Goal: Transaction & Acquisition: Book appointment/travel/reservation

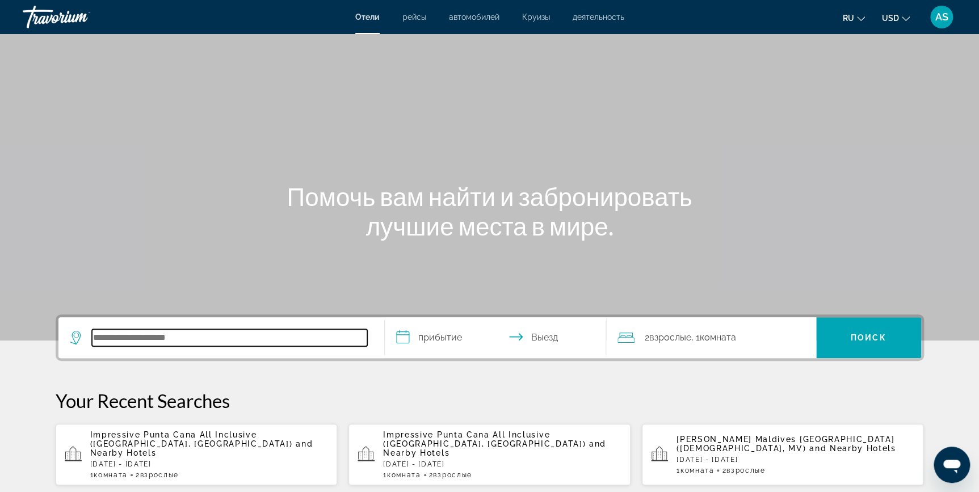
click at [101, 341] on input "Search hotel destination" at bounding box center [229, 337] width 275 height 17
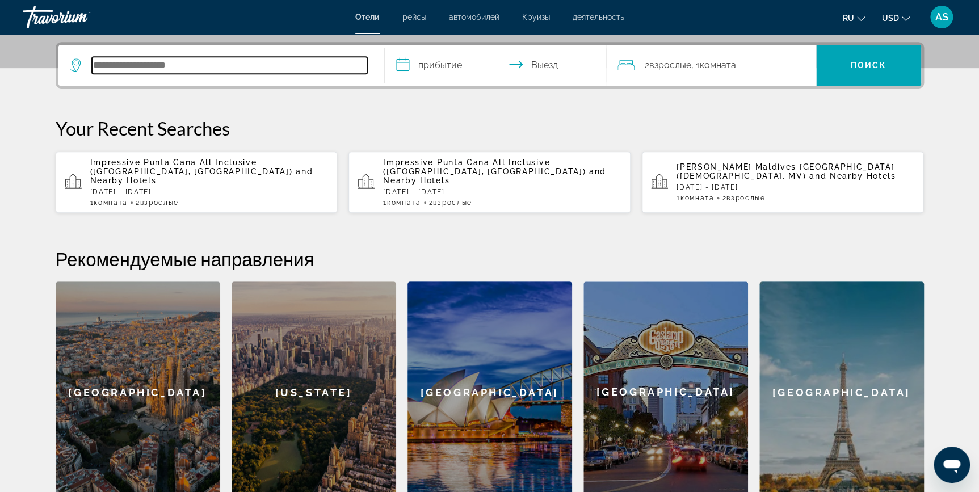
scroll to position [277, 0]
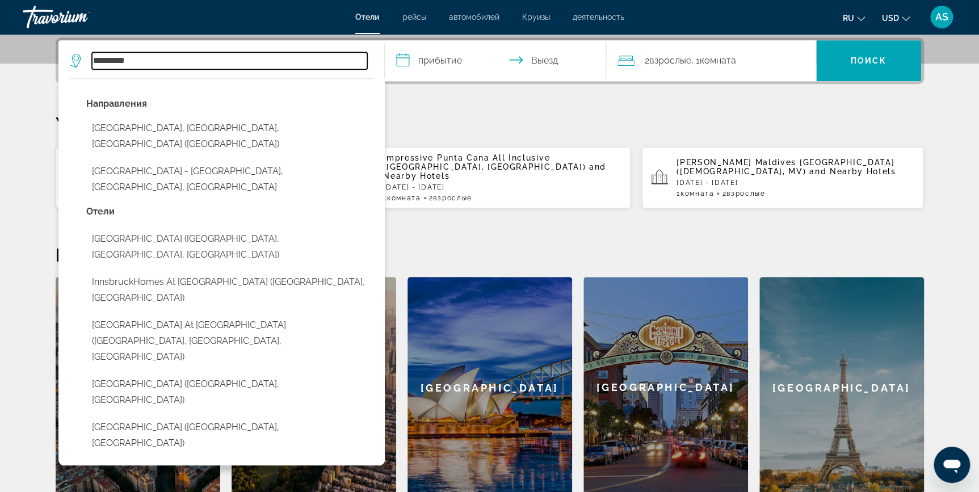
type input "*********"
click at [442, 61] on input "**********" at bounding box center [498, 62] width 226 height 44
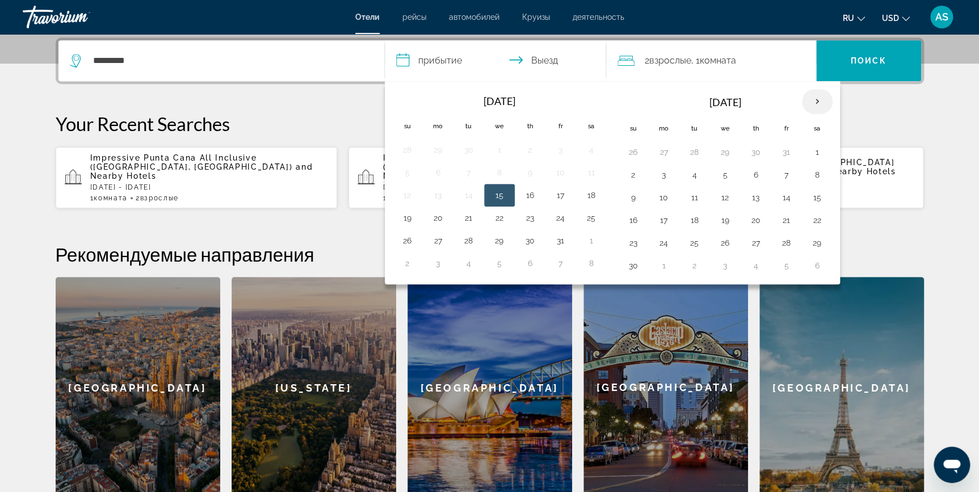
click at [817, 99] on th "Next month" at bounding box center [817, 101] width 31 height 25
click at [662, 148] on button "1" at bounding box center [664, 152] width 18 height 16
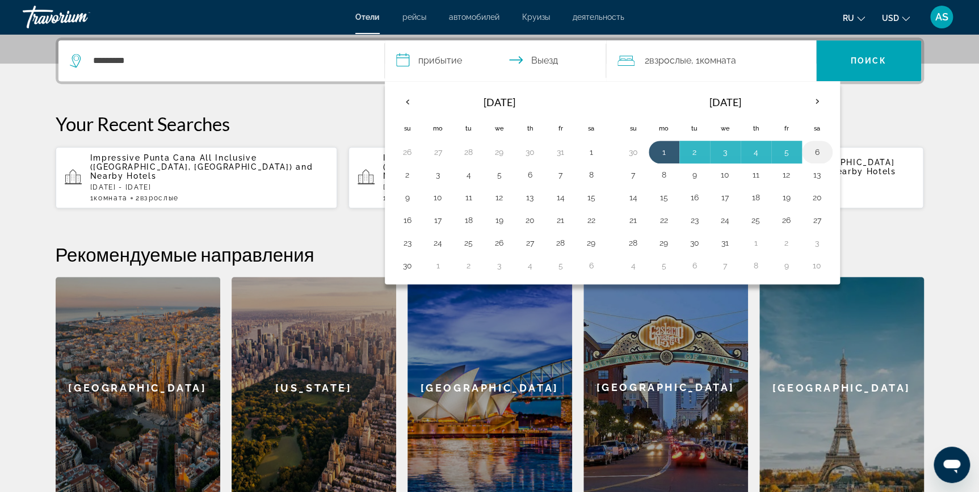
click at [818, 153] on button "6" at bounding box center [817, 152] width 18 height 16
type input "**********"
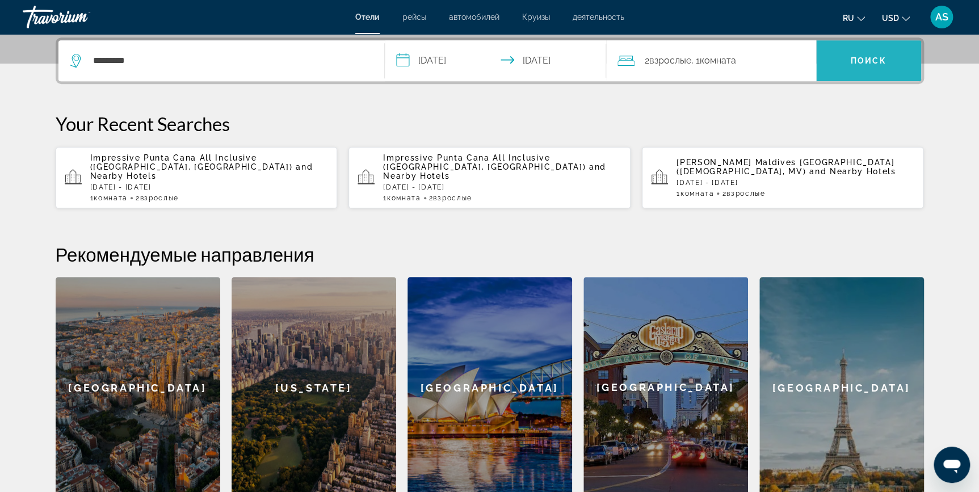
click at [857, 64] on span "Поиск" at bounding box center [869, 60] width 36 height 9
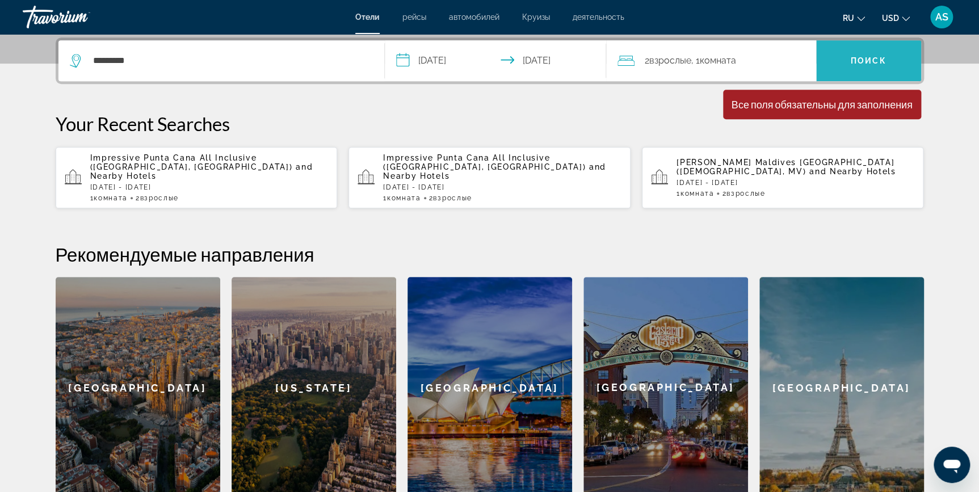
click at [876, 74] on span "Search" at bounding box center [868, 60] width 105 height 41
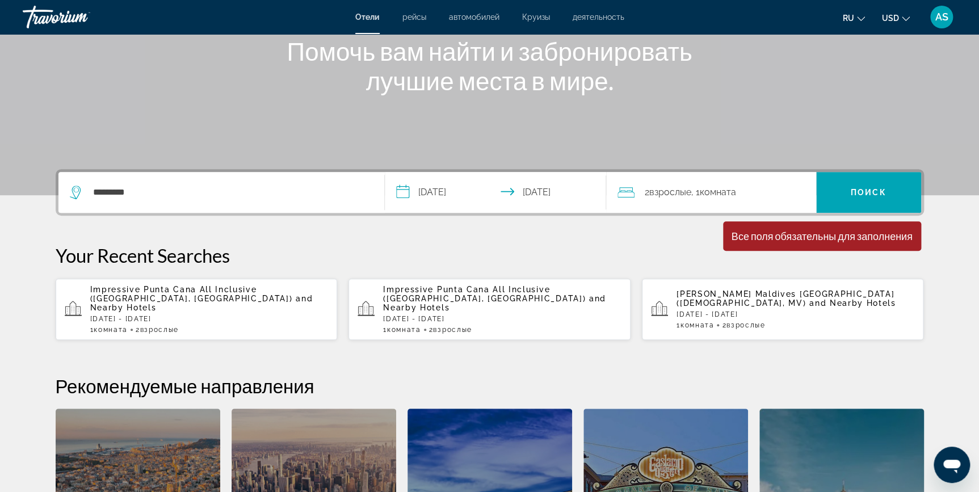
scroll to position [165, 0]
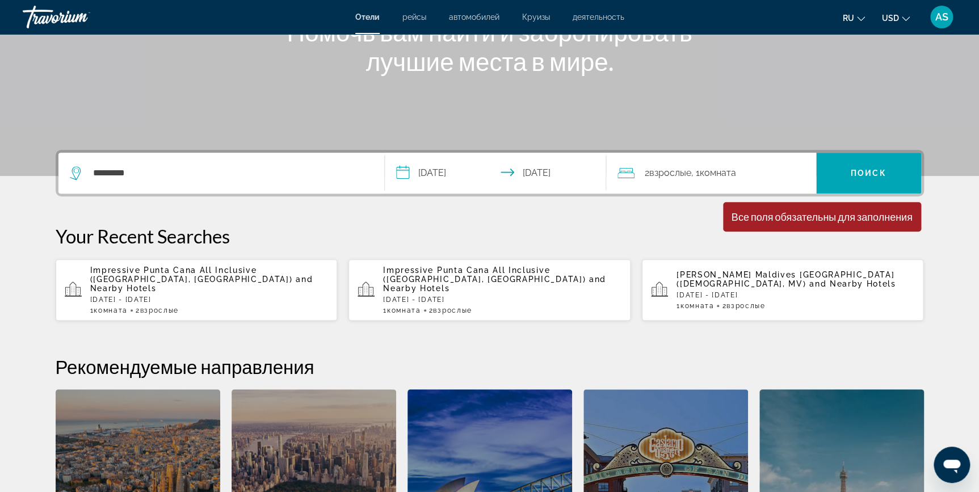
click at [859, 15] on icon "Change language" at bounding box center [861, 19] width 8 height 8
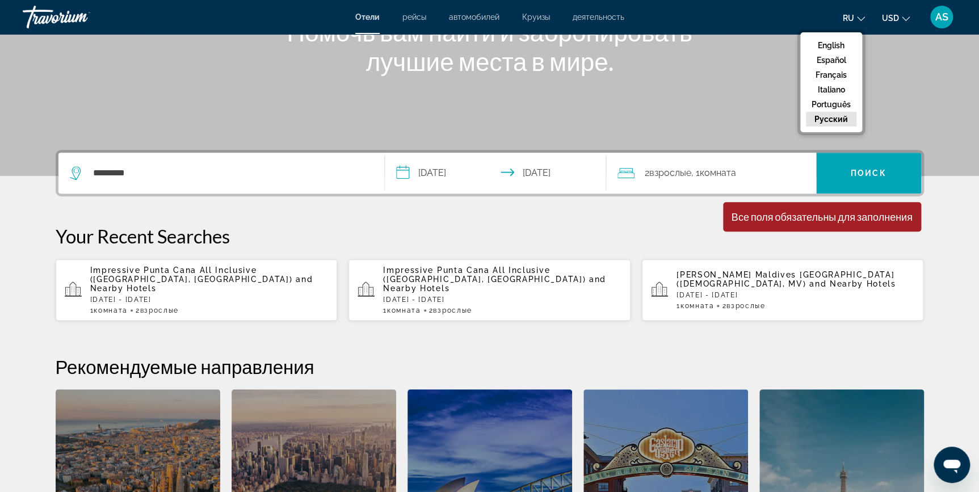
click at [908, 17] on icon "Change currency" at bounding box center [906, 19] width 8 height 8
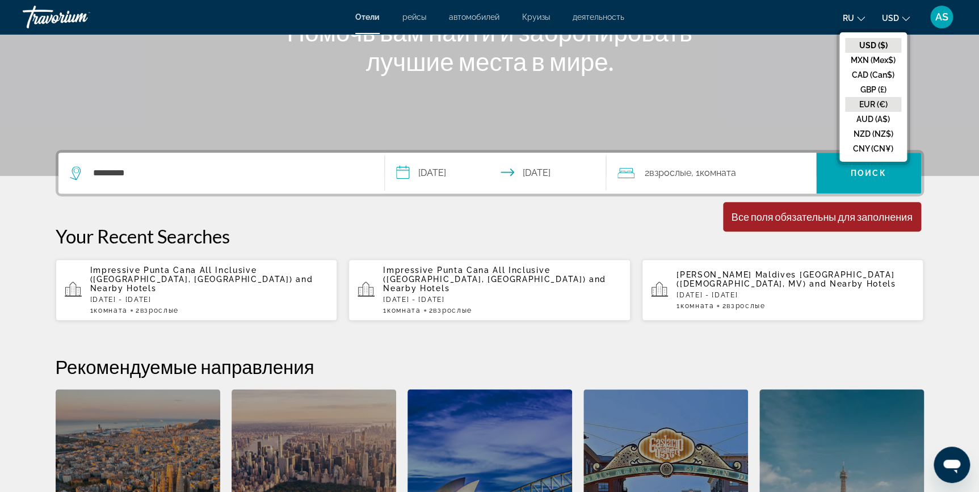
click at [879, 107] on button "EUR (€)" at bounding box center [873, 104] width 56 height 15
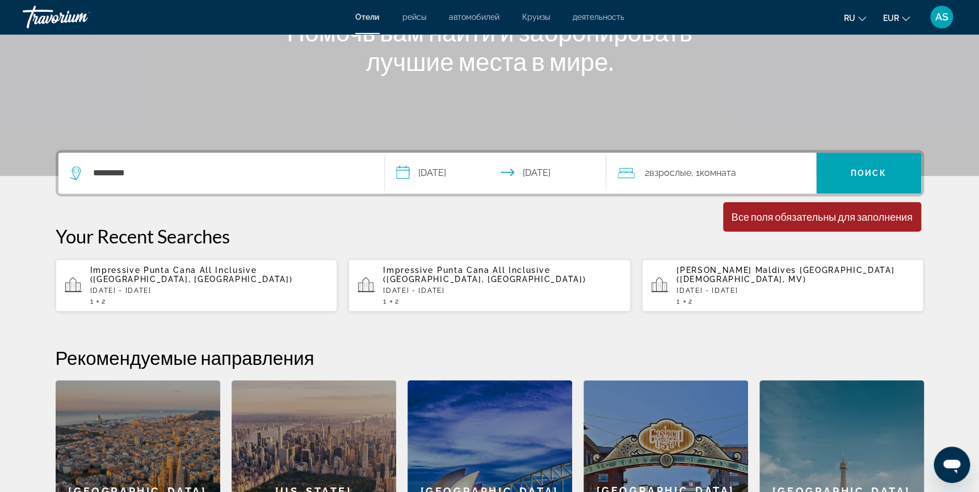
click at [938, 20] on span "AS" at bounding box center [941, 16] width 13 height 11
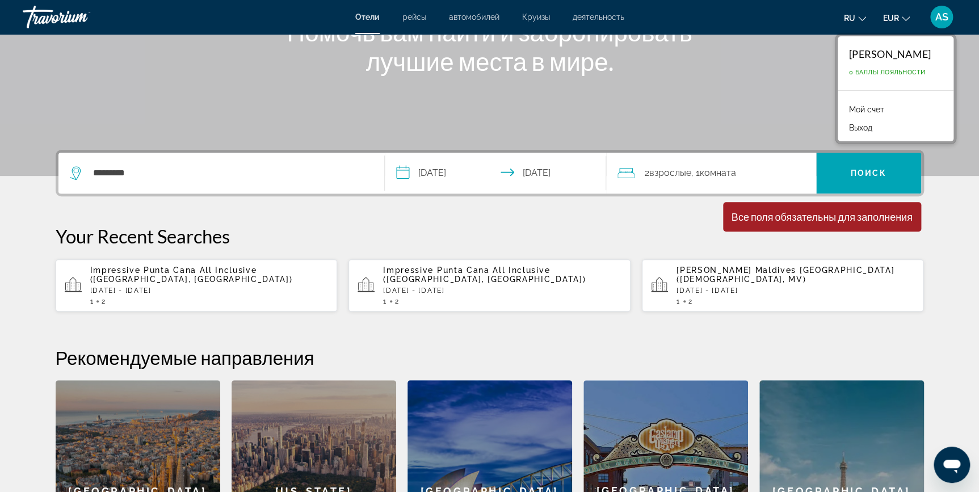
click at [938, 20] on span "AS" at bounding box center [941, 16] width 13 height 11
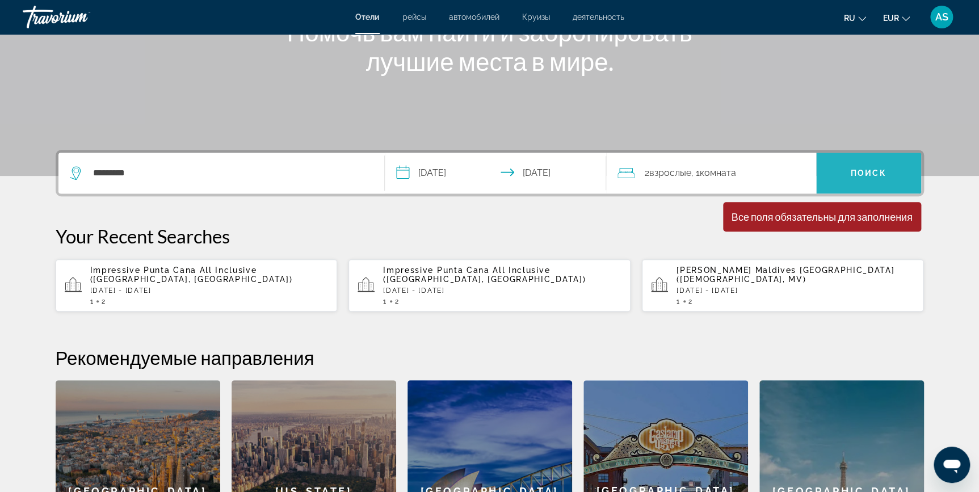
click at [844, 178] on span "Search" at bounding box center [868, 173] width 105 height 27
click at [374, 16] on span "Отели" at bounding box center [367, 16] width 24 height 9
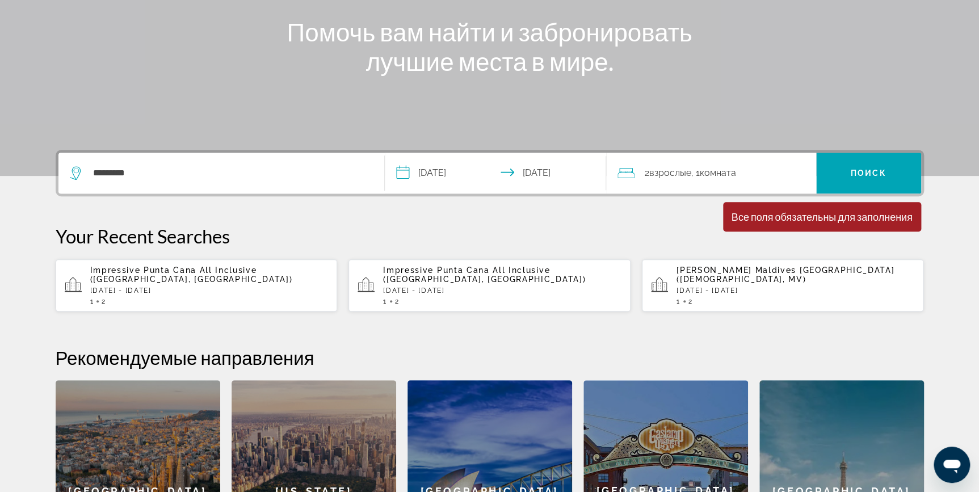
scroll to position [0, 0]
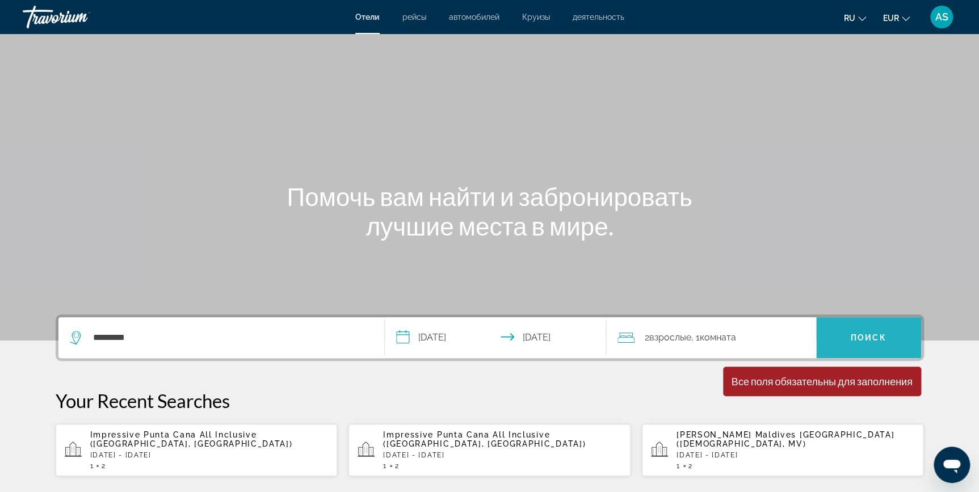
click at [882, 345] on span "Search" at bounding box center [868, 337] width 105 height 27
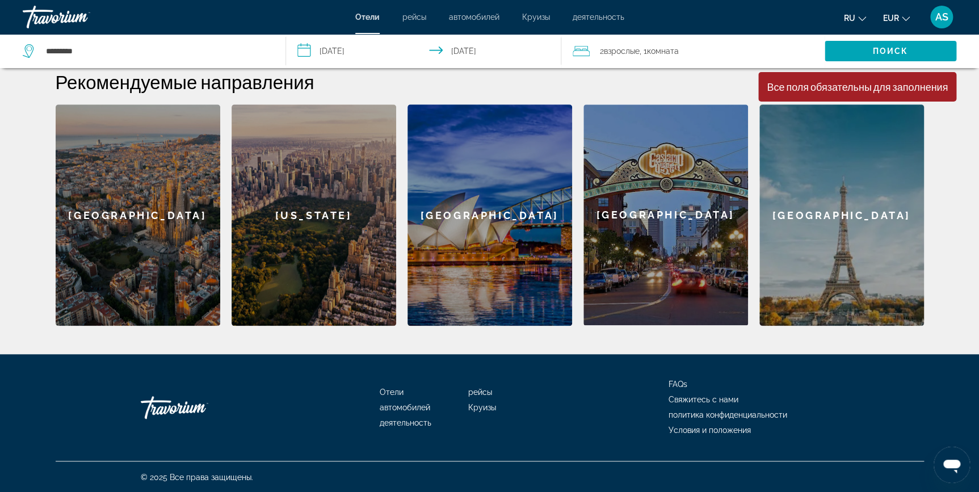
scroll to position [442, 0]
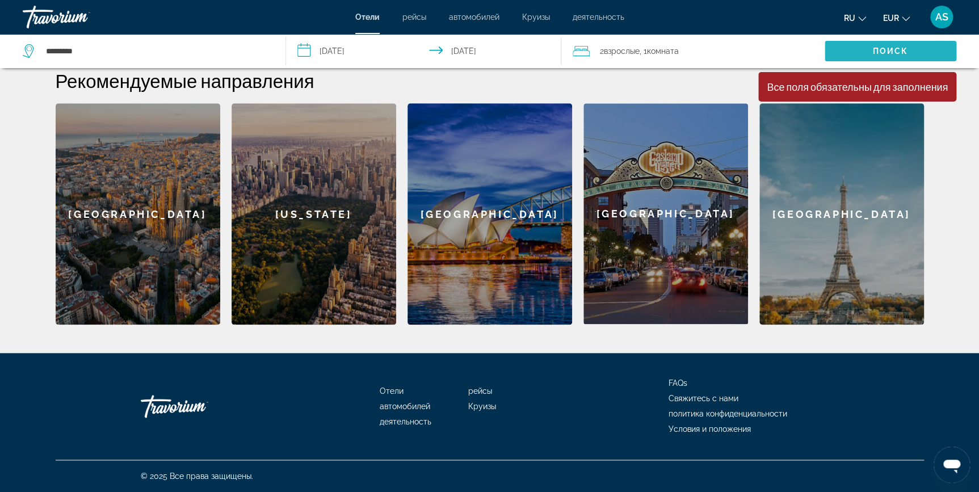
click at [923, 61] on span "Search" at bounding box center [891, 50] width 132 height 27
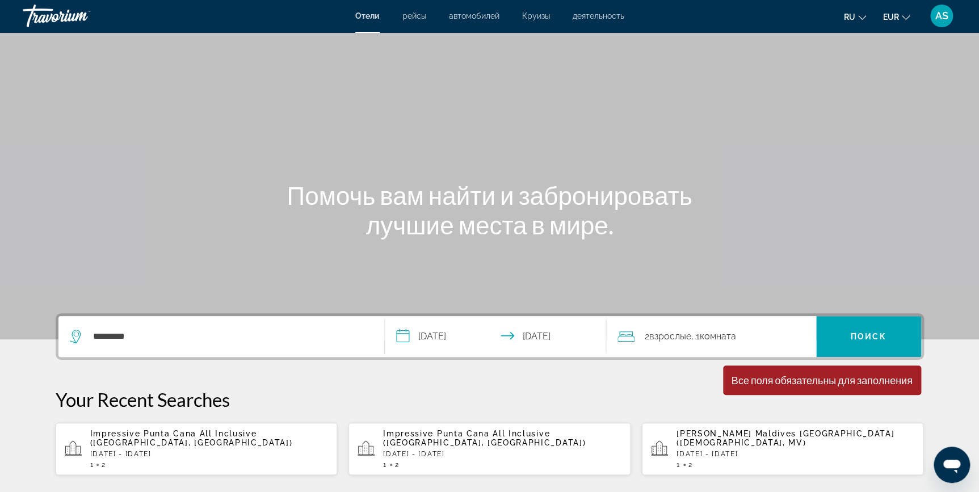
scroll to position [0, 0]
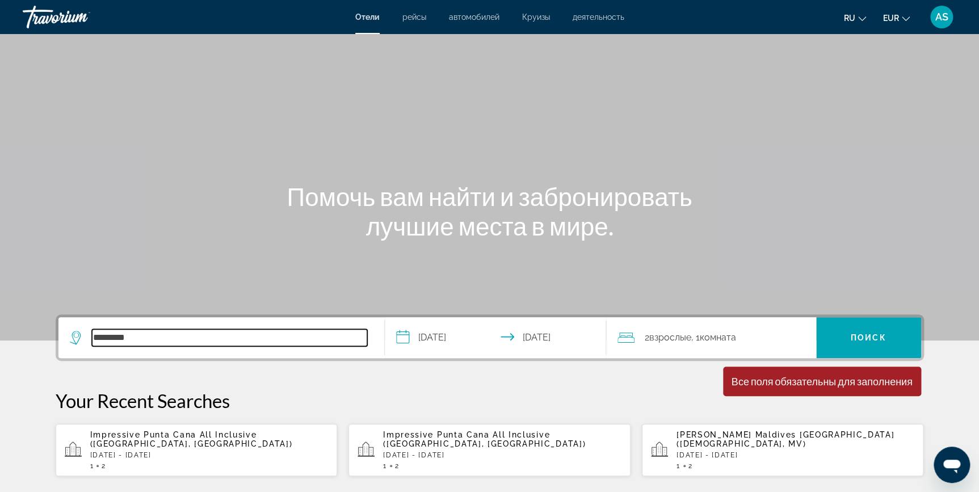
click at [151, 338] on input "*********" at bounding box center [229, 337] width 275 height 17
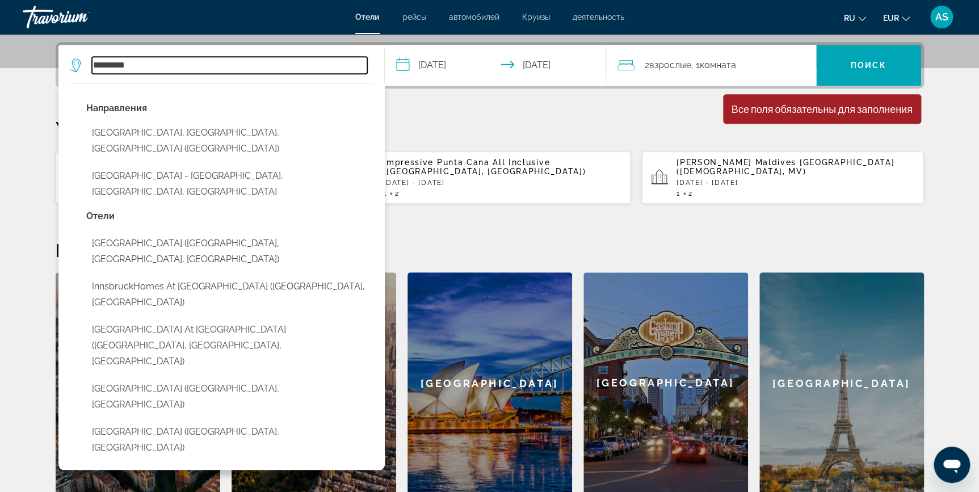
scroll to position [277, 0]
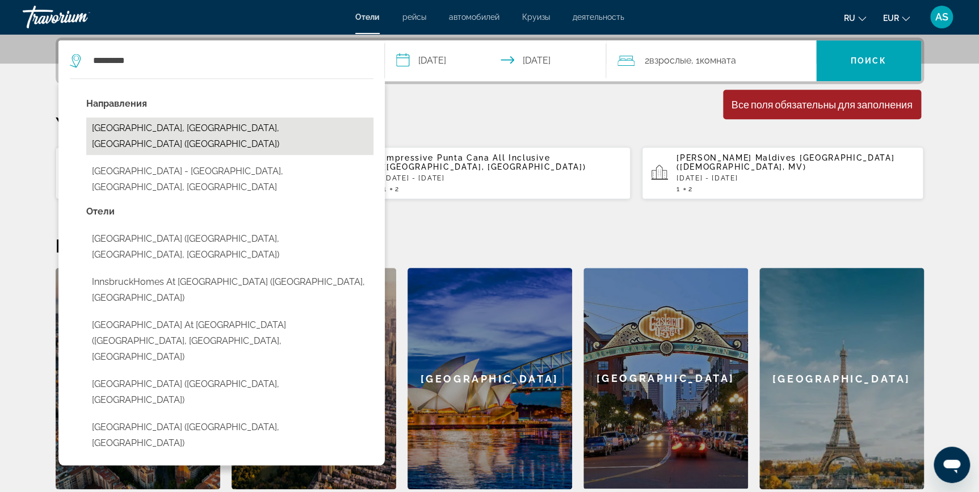
click at [211, 128] on button "[GEOGRAPHIC_DATA], [GEOGRAPHIC_DATA], [GEOGRAPHIC_DATA] ([GEOGRAPHIC_DATA])" at bounding box center [229, 135] width 287 height 37
type input "**********"
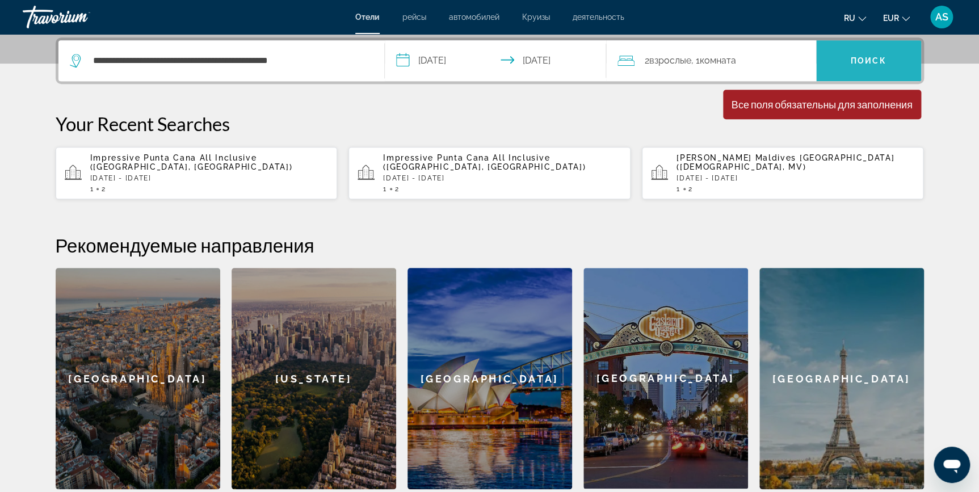
click at [845, 58] on span "Search" at bounding box center [868, 60] width 105 height 27
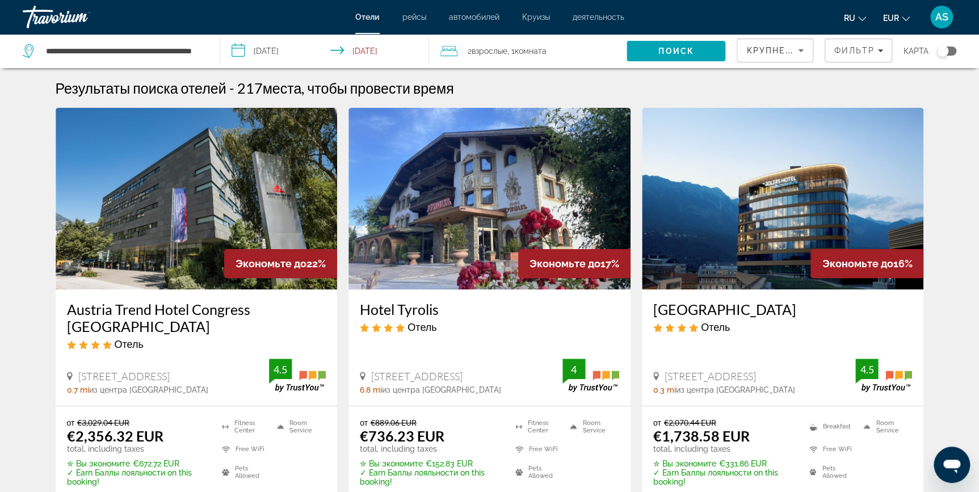
click at [465, 187] on img "Main content" at bounding box center [490, 199] width 282 height 182
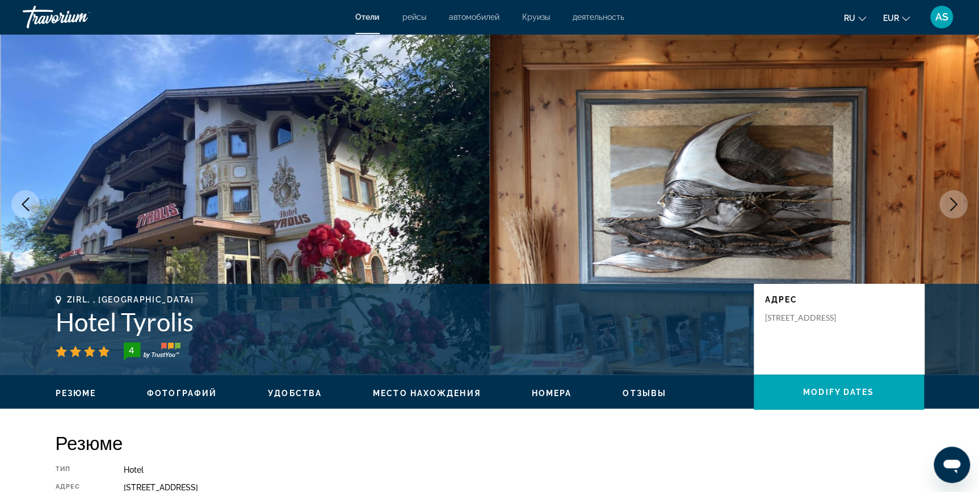
click at [945, 200] on button "Next image" at bounding box center [953, 204] width 28 height 28
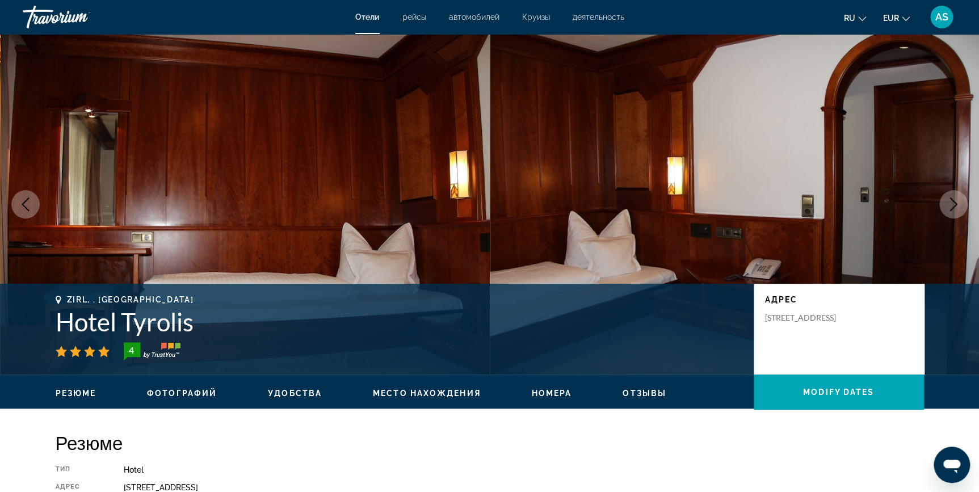
click at [945, 200] on button "Next image" at bounding box center [953, 204] width 28 height 28
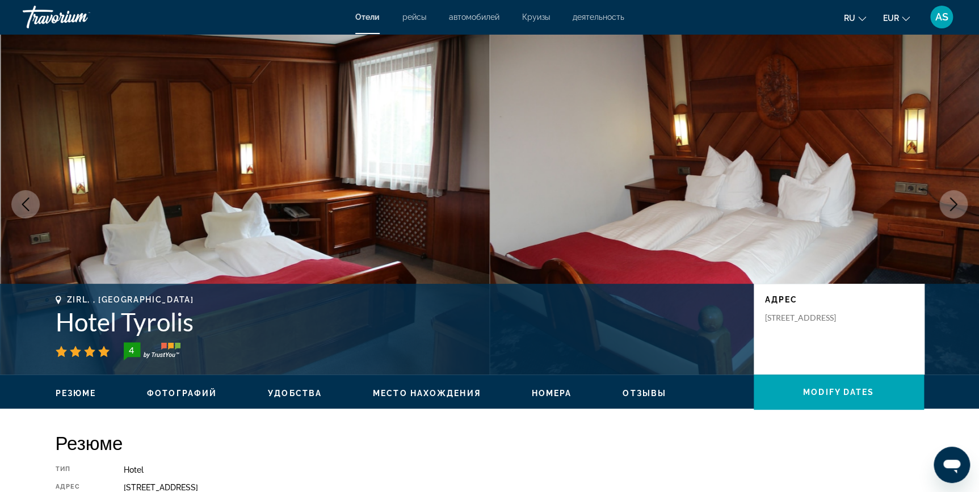
click at [945, 200] on button "Next image" at bounding box center [953, 204] width 28 height 28
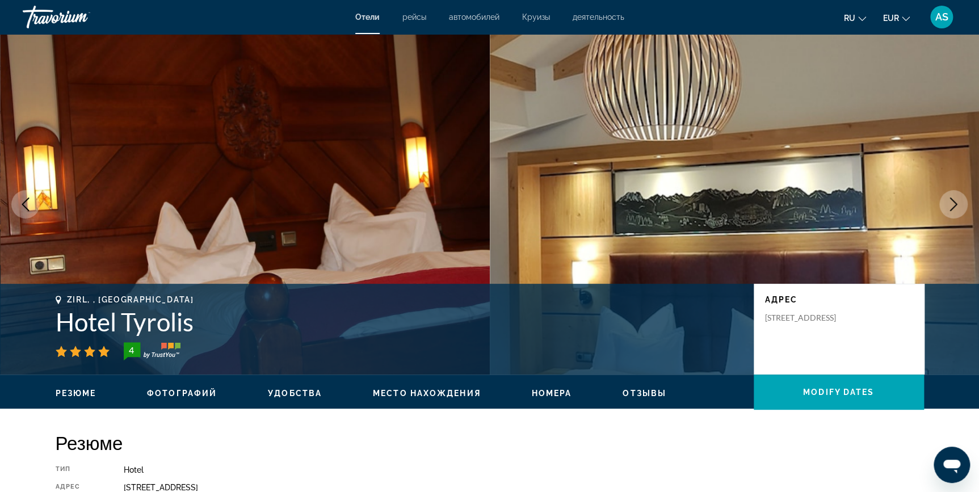
click at [945, 200] on button "Next image" at bounding box center [953, 204] width 28 height 28
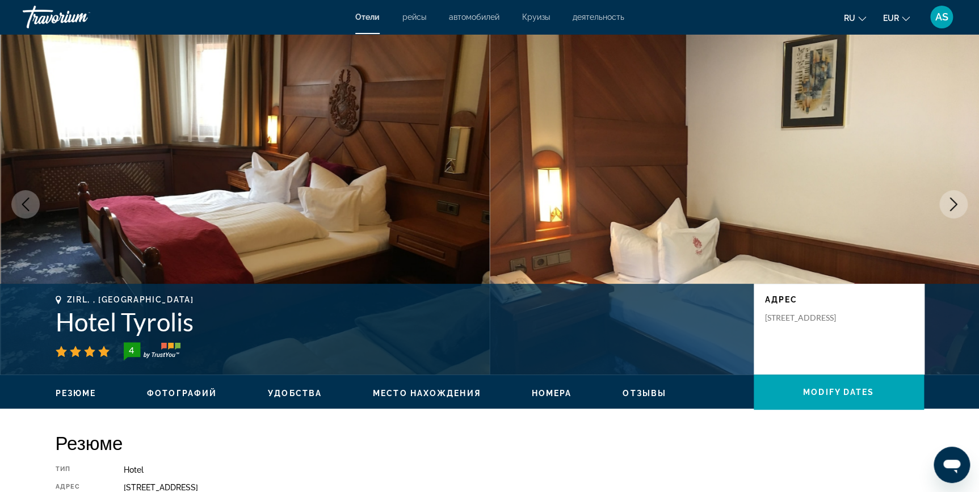
click at [945, 200] on button "Next image" at bounding box center [953, 204] width 28 height 28
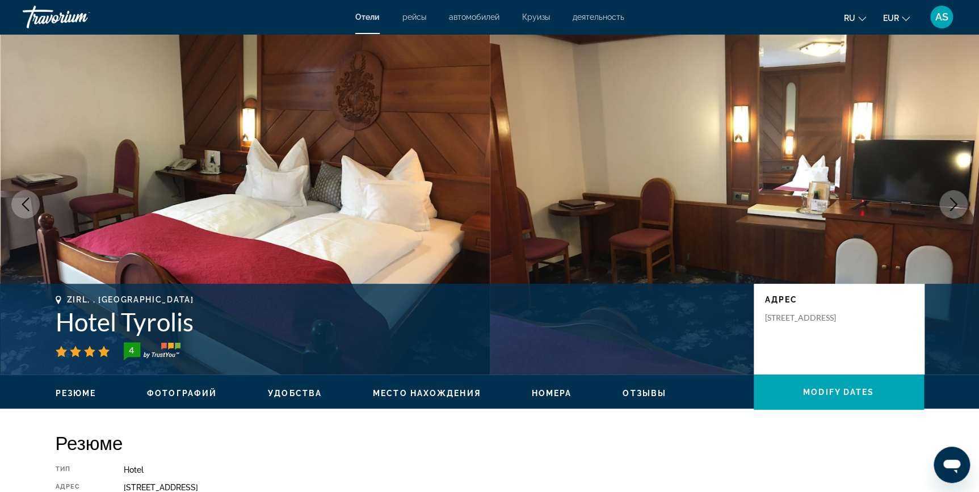
click at [945, 200] on button "Next image" at bounding box center [953, 204] width 28 height 28
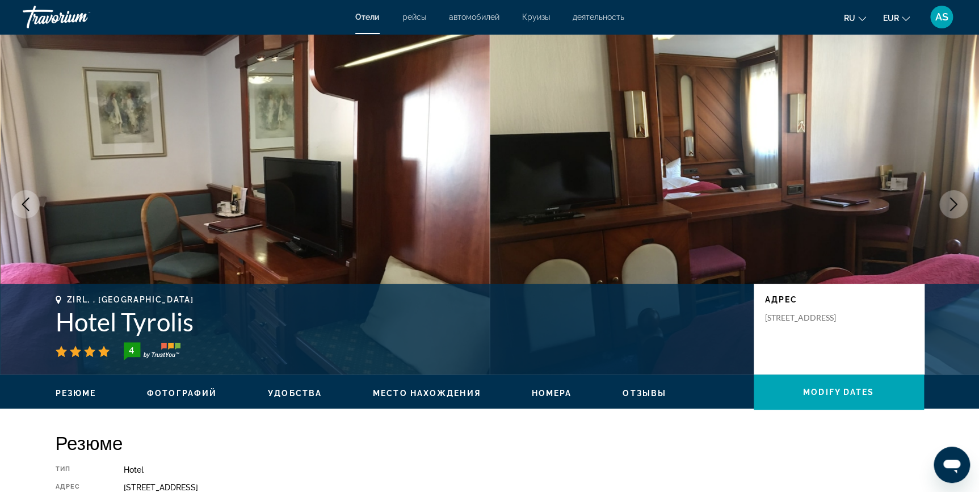
click at [942, 205] on button "Next image" at bounding box center [953, 204] width 28 height 28
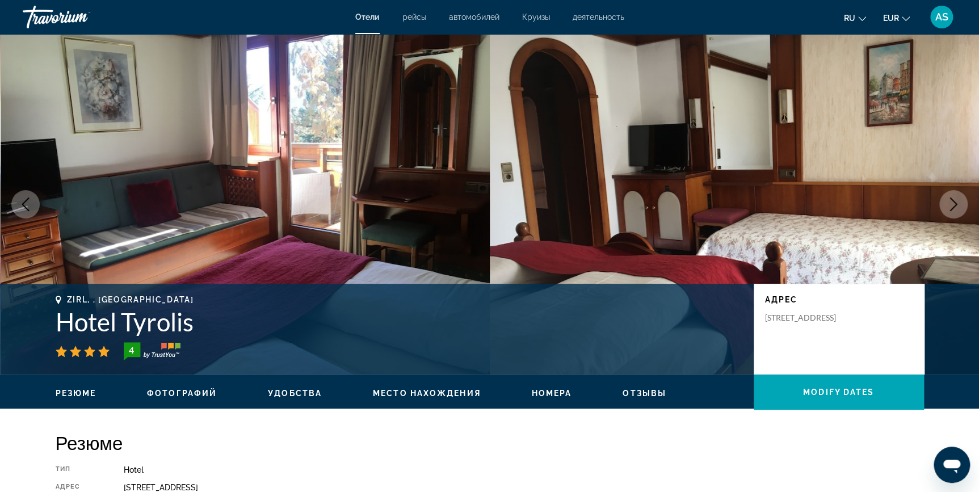
click at [954, 199] on icon "Next image" at bounding box center [954, 205] width 14 height 14
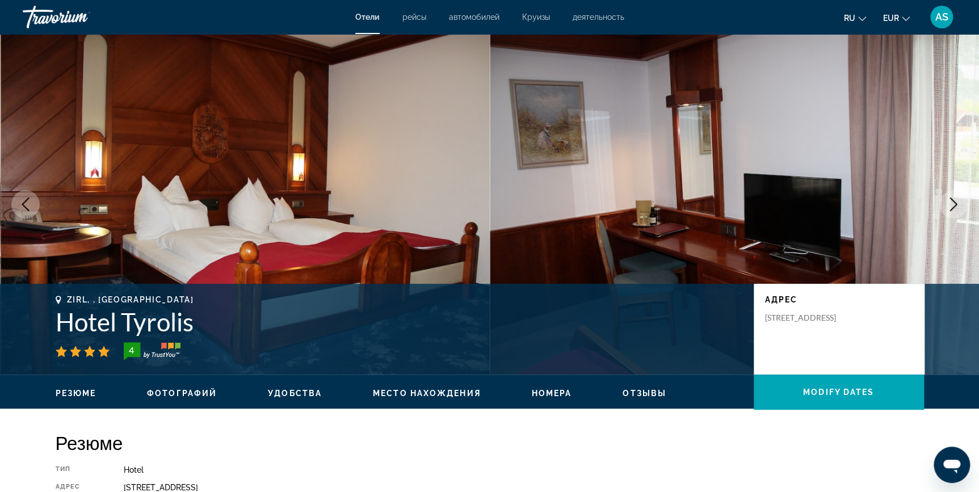
click at [954, 199] on icon "Next image" at bounding box center [954, 205] width 14 height 14
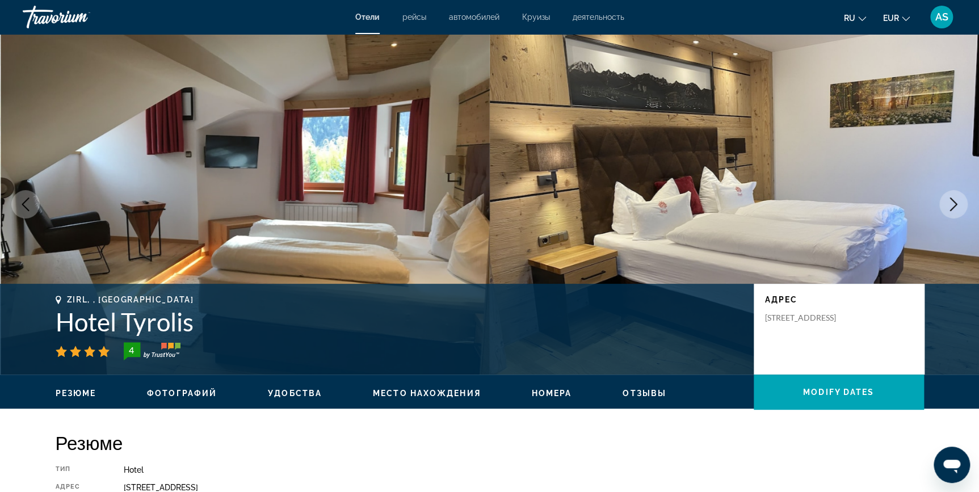
click at [954, 199] on icon "Next image" at bounding box center [954, 205] width 14 height 14
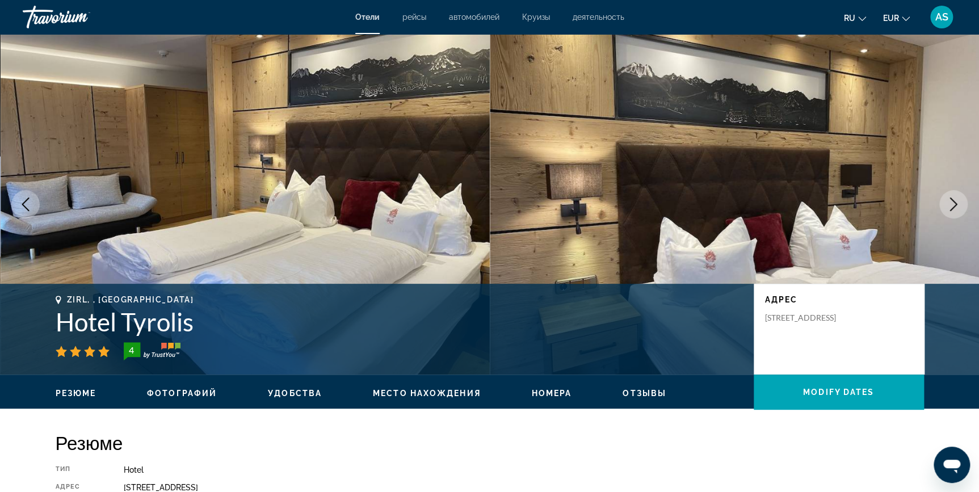
click at [954, 199] on icon "Next image" at bounding box center [954, 205] width 14 height 14
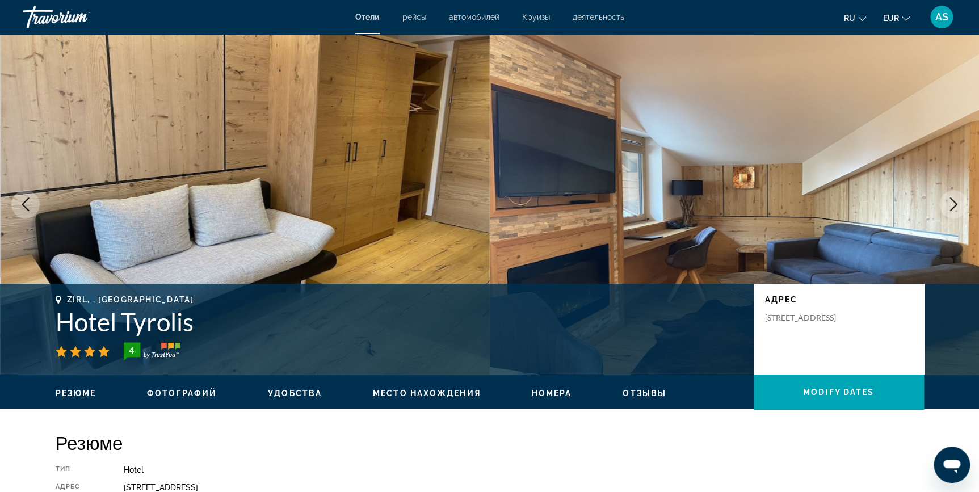
click at [951, 203] on icon "Next image" at bounding box center [954, 205] width 14 height 14
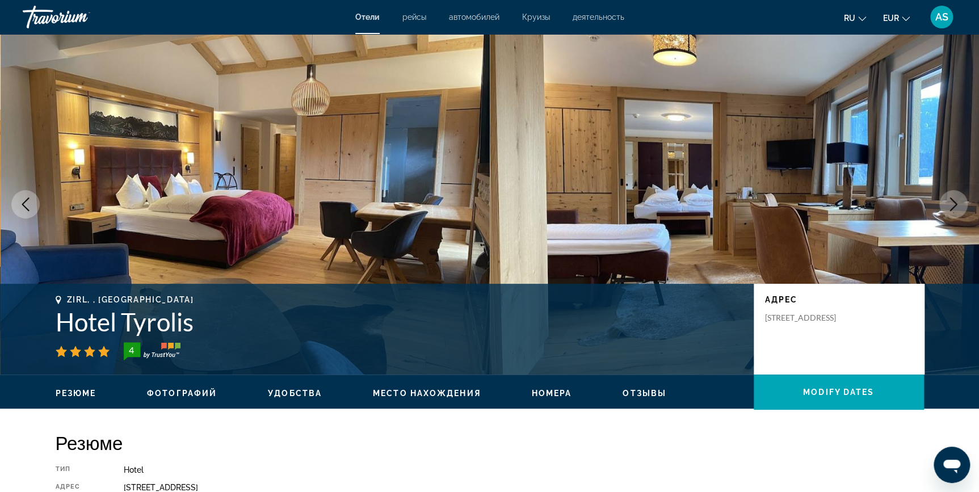
click at [951, 203] on icon "Next image" at bounding box center [954, 205] width 14 height 14
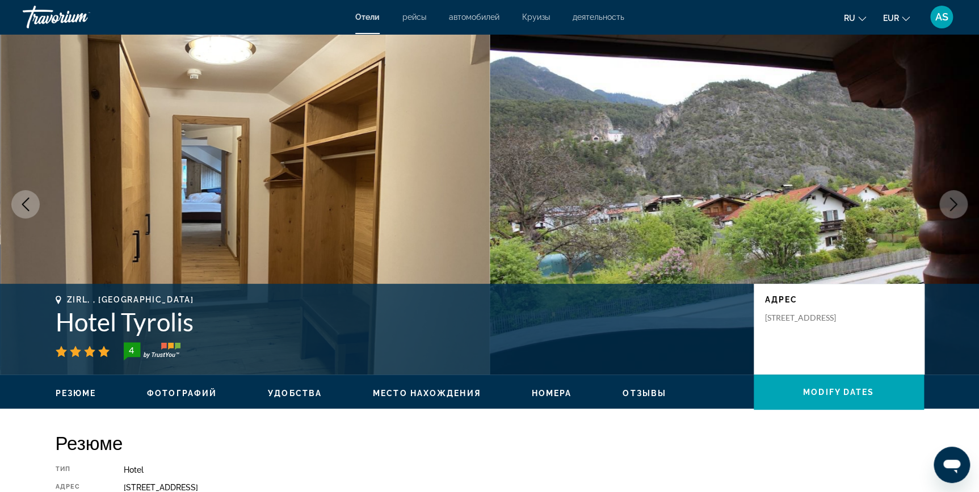
click at [951, 203] on icon "Next image" at bounding box center [954, 205] width 14 height 14
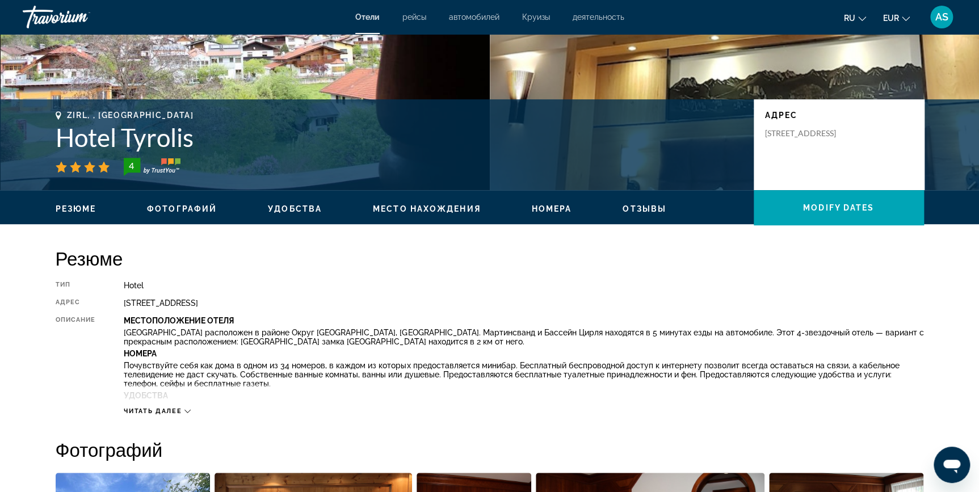
scroll to position [199, 0]
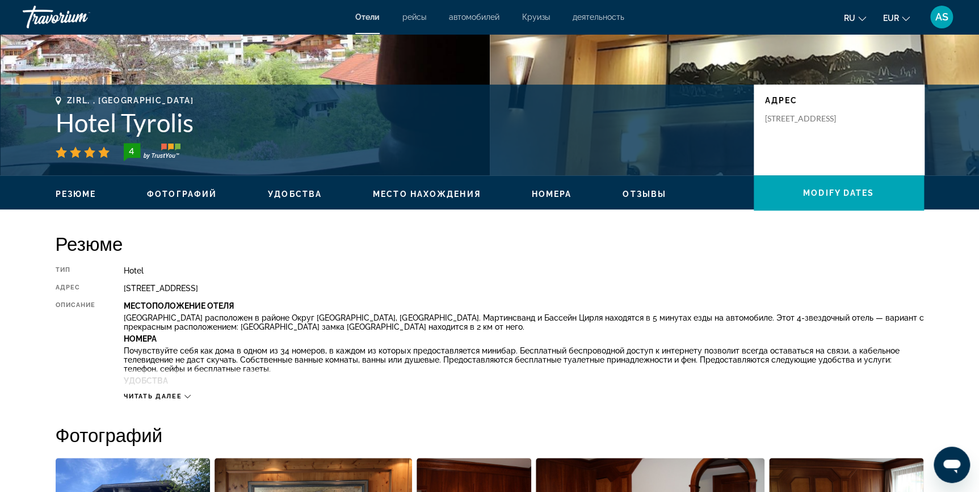
click at [134, 395] on span "Читать далее" at bounding box center [153, 396] width 58 height 7
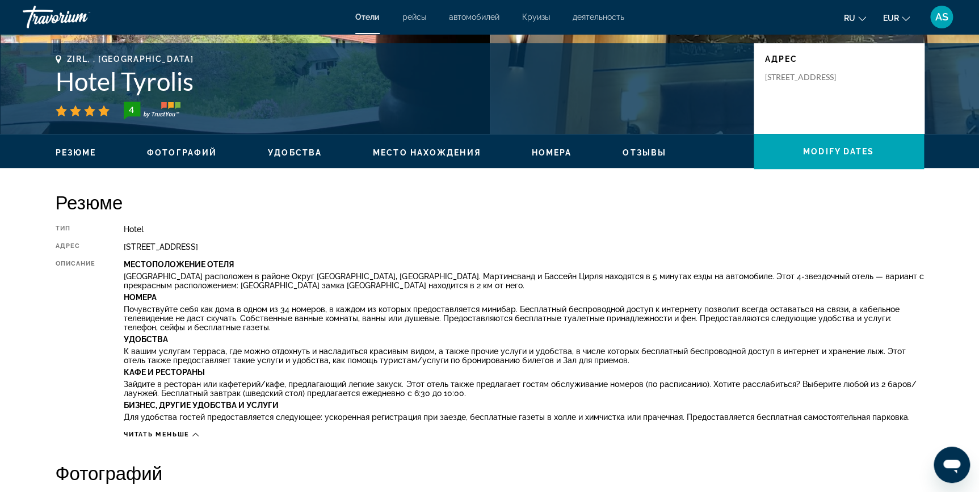
scroll to position [220, 0]
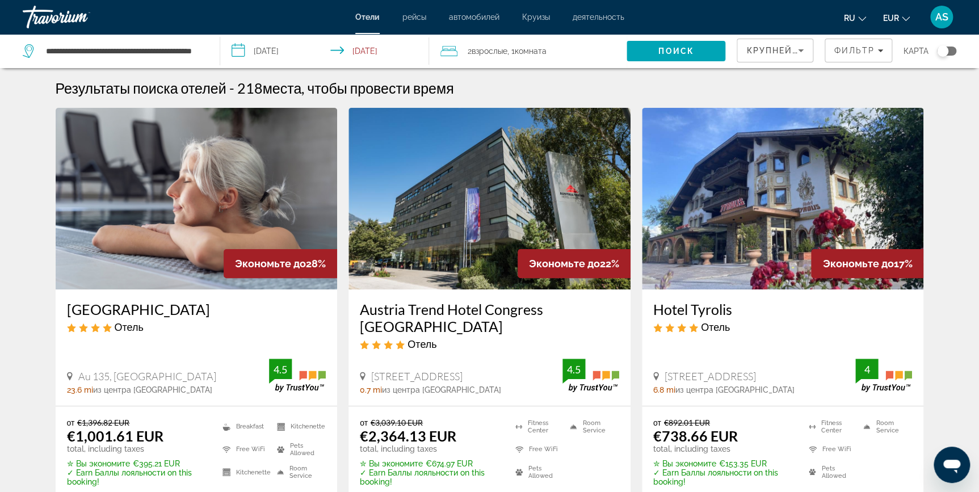
click at [212, 161] on img "Main content" at bounding box center [197, 199] width 282 height 182
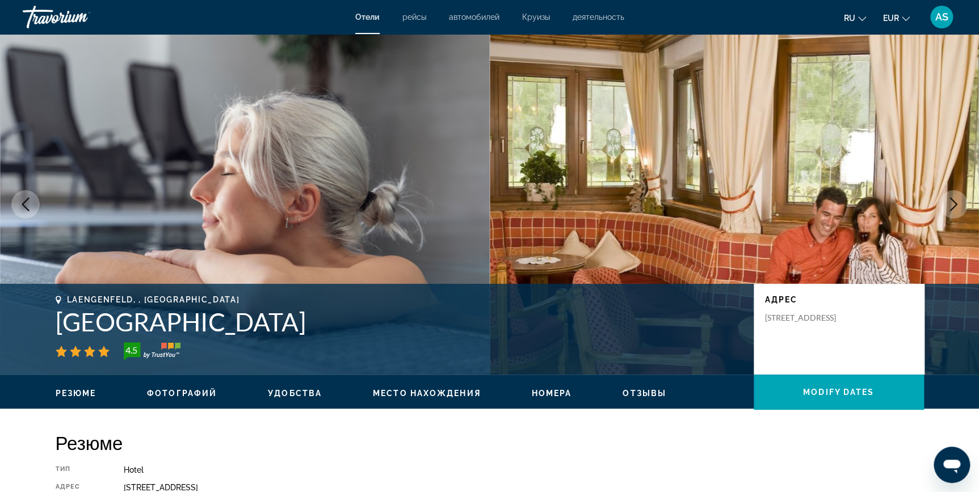
click at [954, 199] on icon "Next image" at bounding box center [954, 205] width 14 height 14
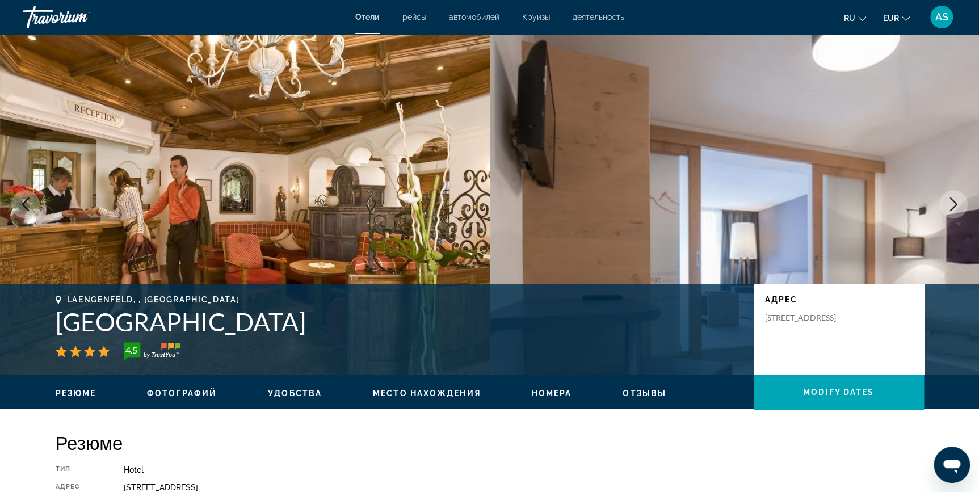
click at [954, 199] on icon "Next image" at bounding box center [954, 205] width 14 height 14
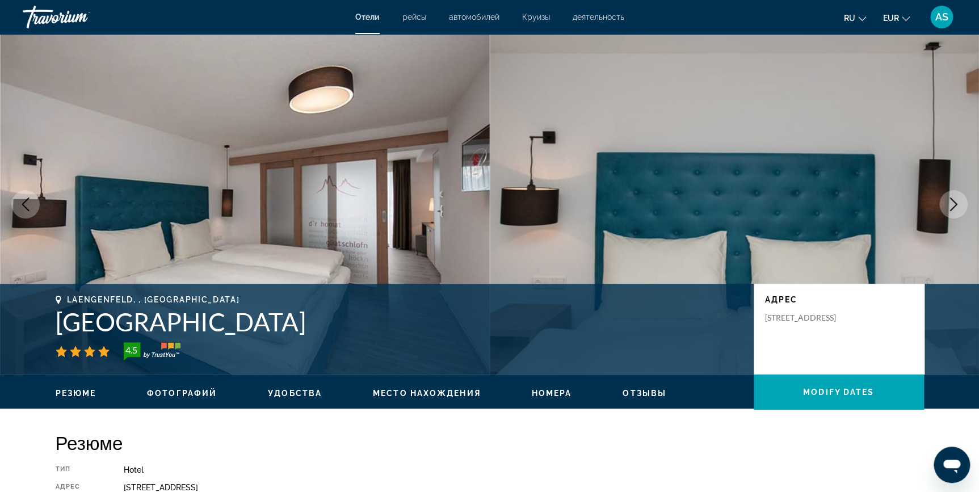
click at [954, 199] on icon "Next image" at bounding box center [954, 205] width 14 height 14
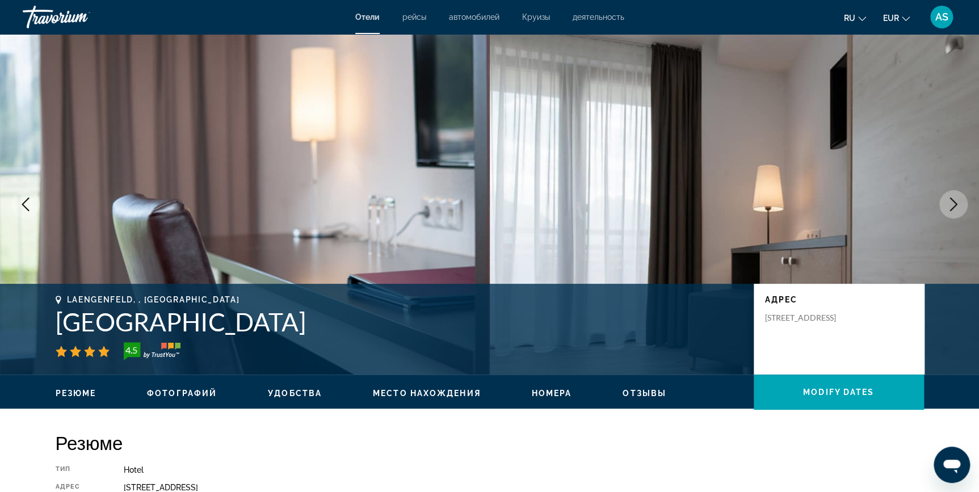
click at [954, 199] on icon "Next image" at bounding box center [954, 205] width 14 height 14
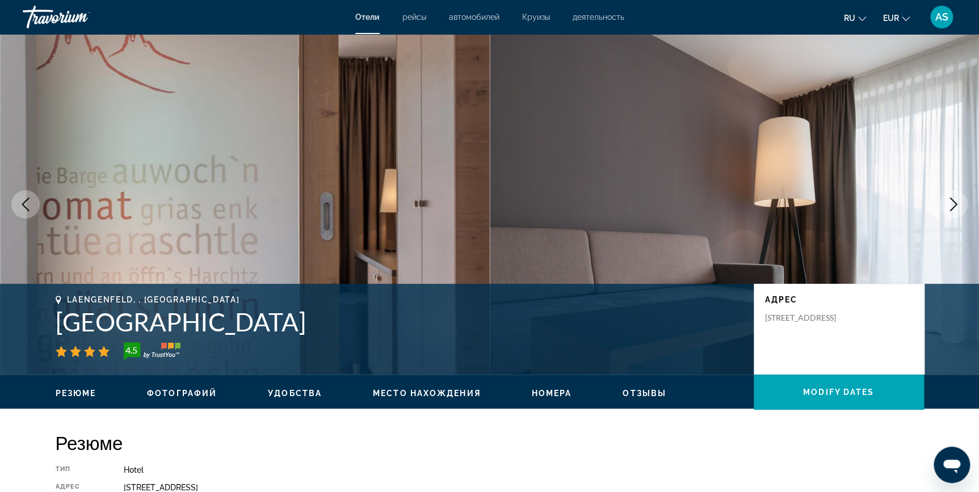
click at [954, 199] on icon "Next image" at bounding box center [954, 205] width 14 height 14
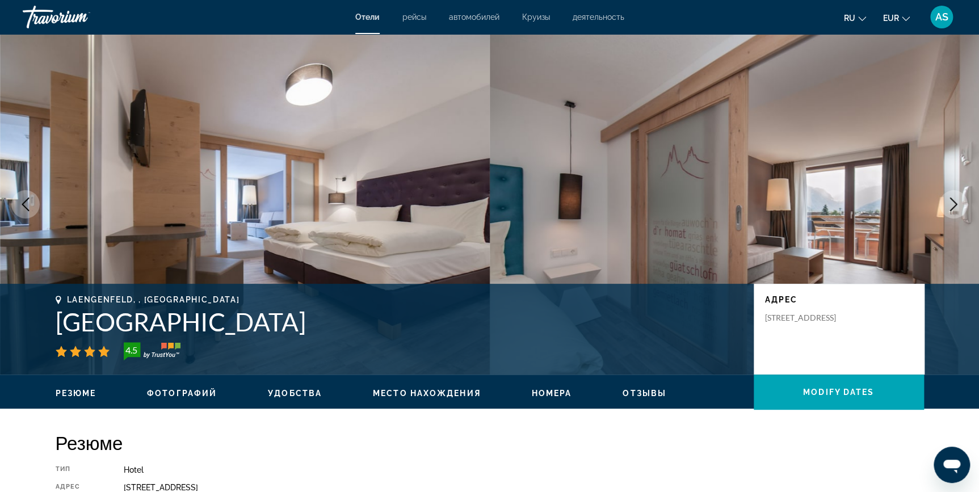
click at [954, 199] on icon "Next image" at bounding box center [954, 205] width 14 height 14
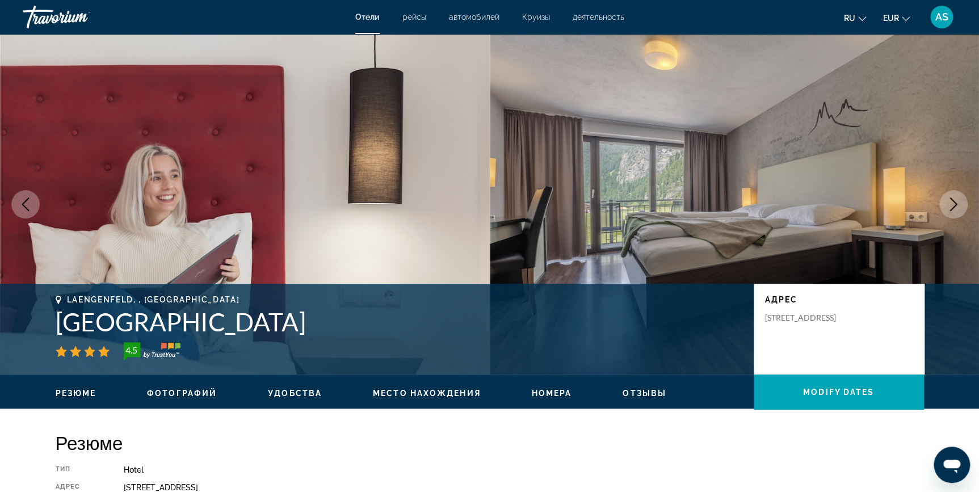
click at [954, 199] on icon "Next image" at bounding box center [954, 205] width 14 height 14
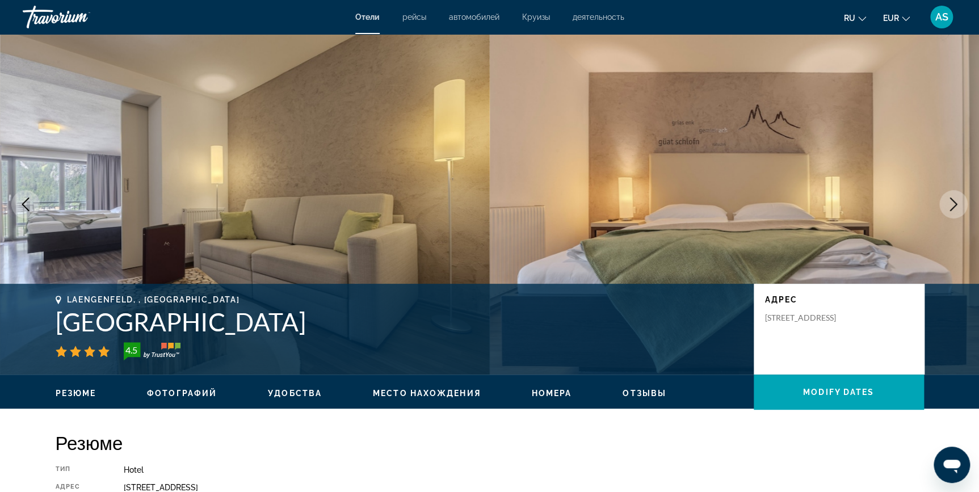
click at [954, 199] on icon "Next image" at bounding box center [954, 205] width 14 height 14
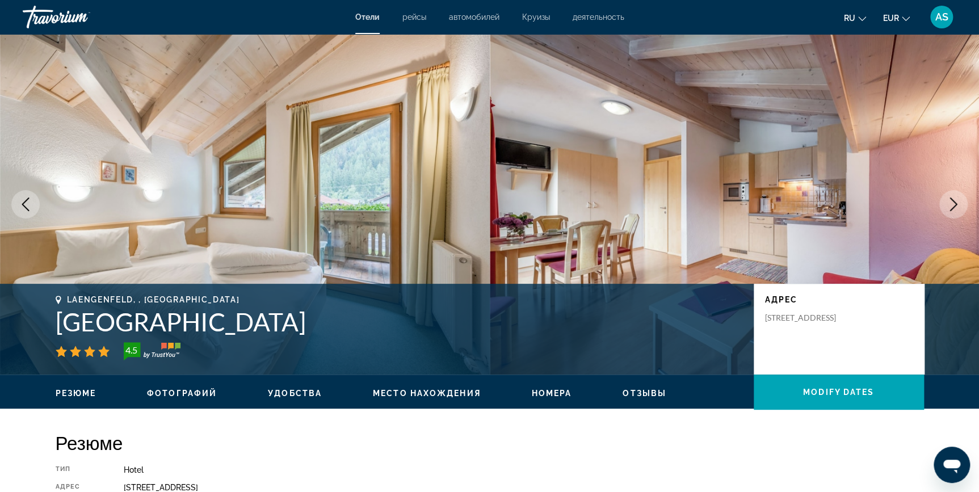
click at [954, 199] on icon "Next image" at bounding box center [954, 205] width 14 height 14
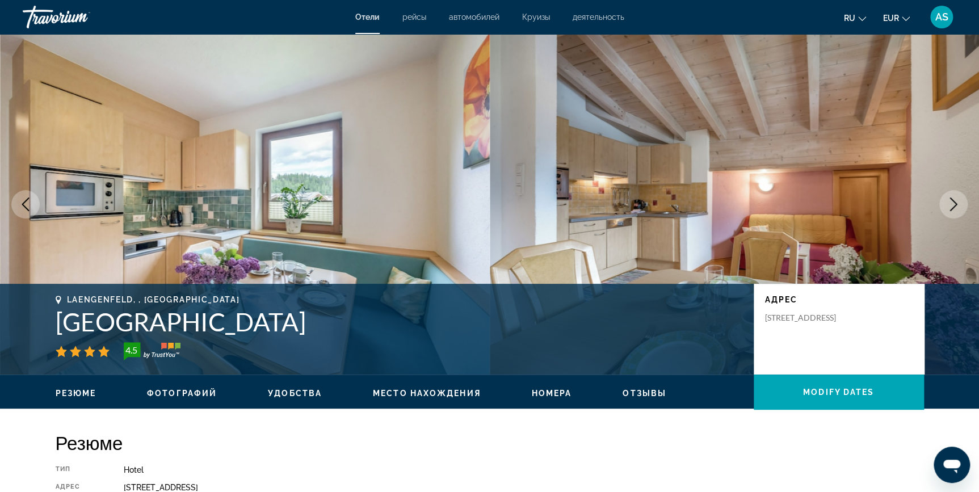
click at [954, 199] on icon "Next image" at bounding box center [954, 205] width 14 height 14
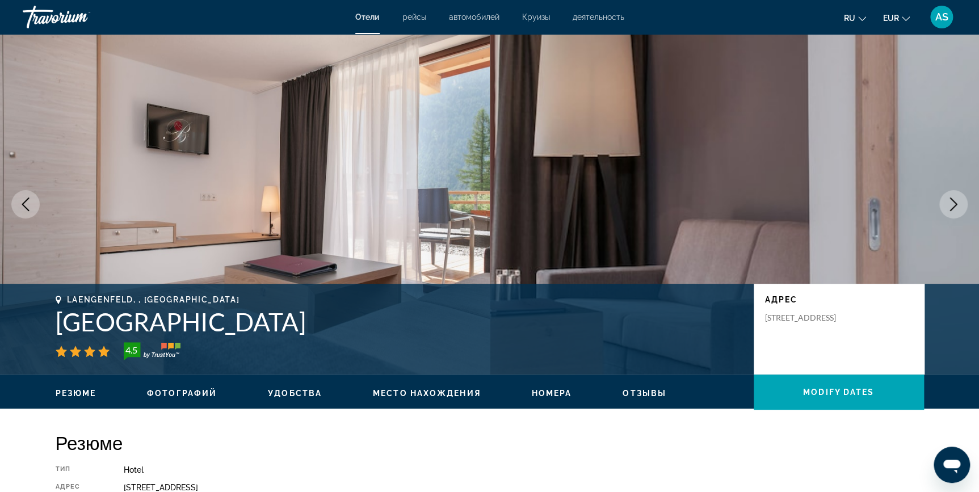
click at [954, 199] on icon "Next image" at bounding box center [954, 205] width 14 height 14
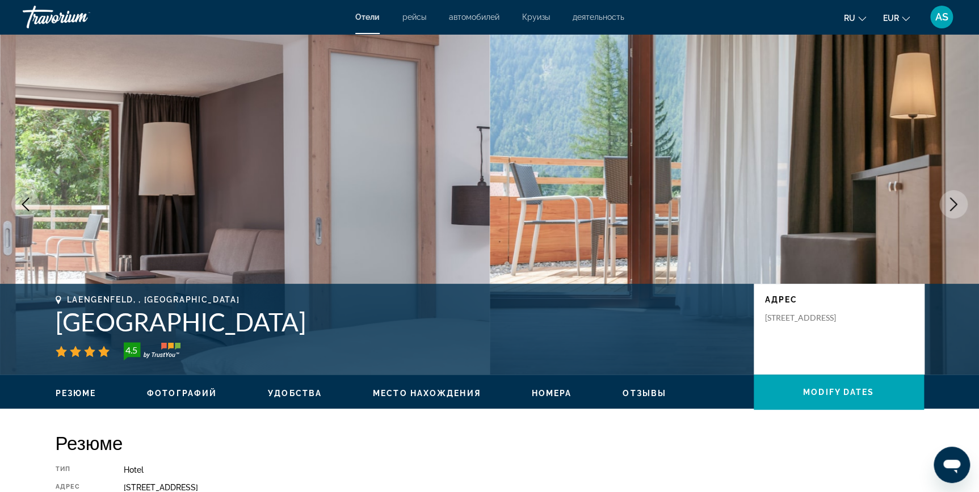
click at [954, 199] on icon "Next image" at bounding box center [954, 205] width 14 height 14
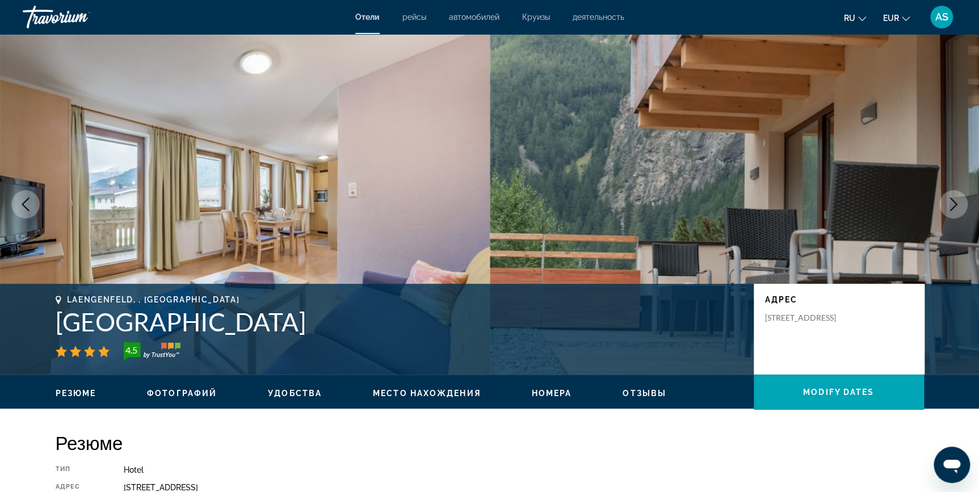
click at [954, 199] on icon "Next image" at bounding box center [954, 205] width 14 height 14
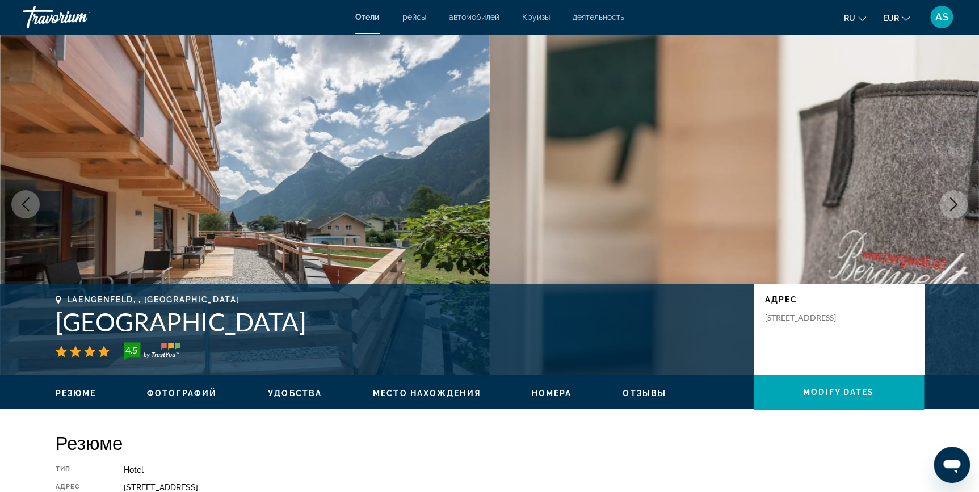
click at [954, 199] on icon "Next image" at bounding box center [954, 205] width 14 height 14
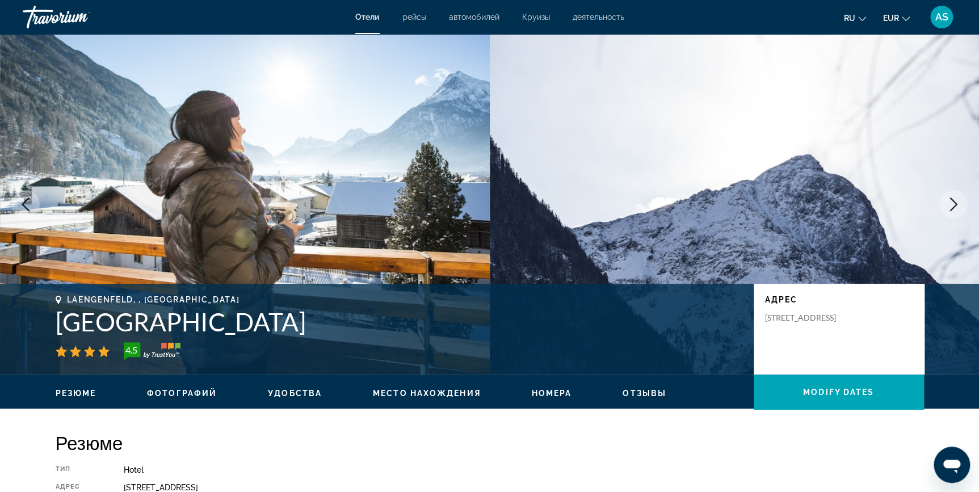
click at [954, 199] on icon "Next image" at bounding box center [954, 205] width 14 height 14
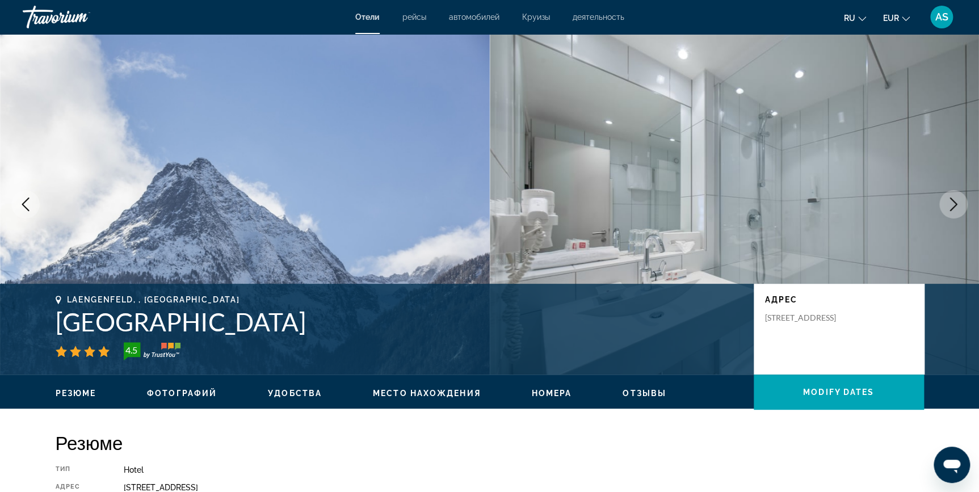
click at [954, 199] on icon "Next image" at bounding box center [954, 205] width 14 height 14
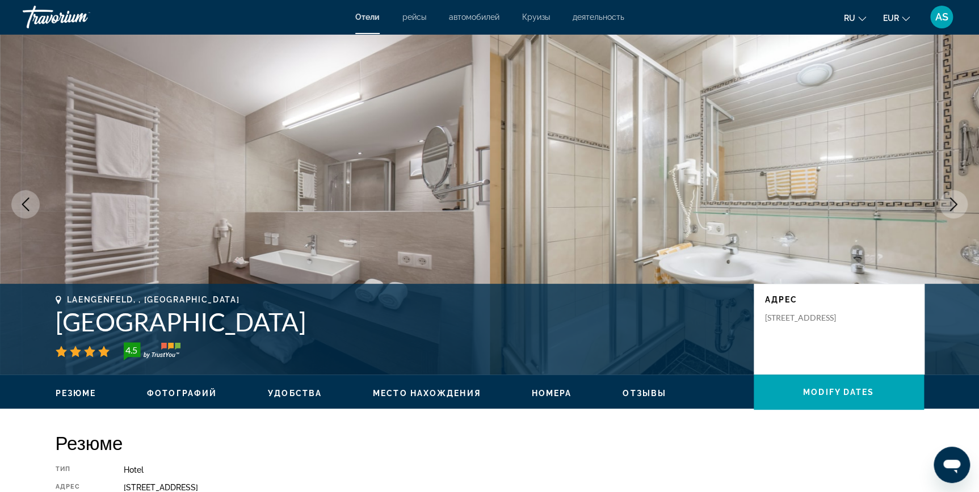
click at [954, 199] on icon "Next image" at bounding box center [954, 205] width 14 height 14
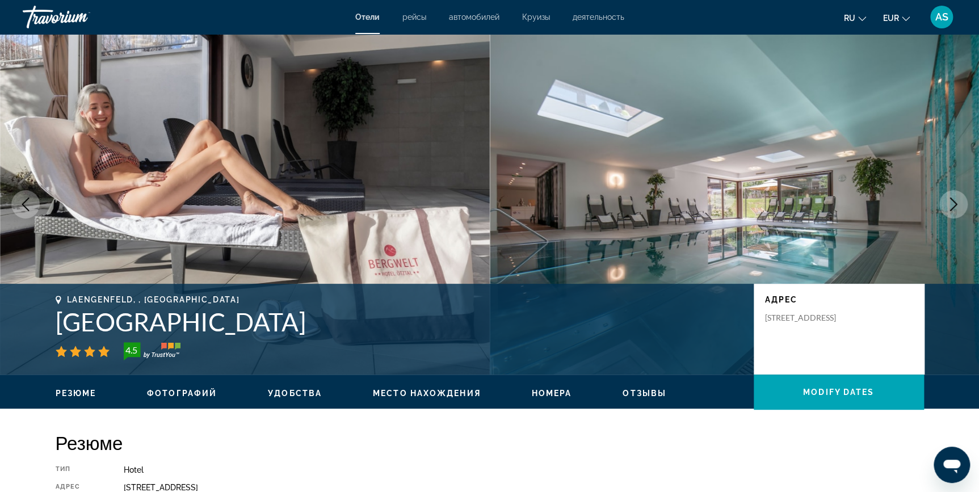
click at [954, 199] on icon "Next image" at bounding box center [954, 205] width 14 height 14
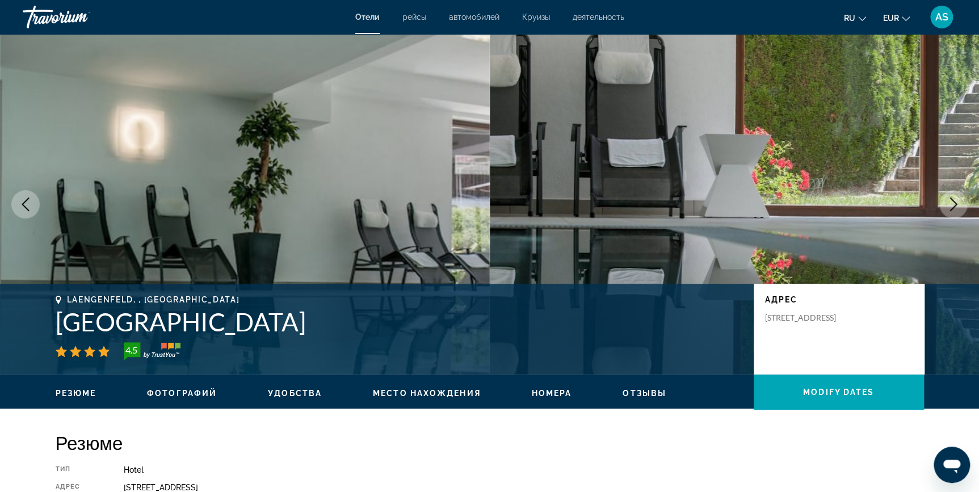
click at [954, 199] on icon "Next image" at bounding box center [954, 205] width 14 height 14
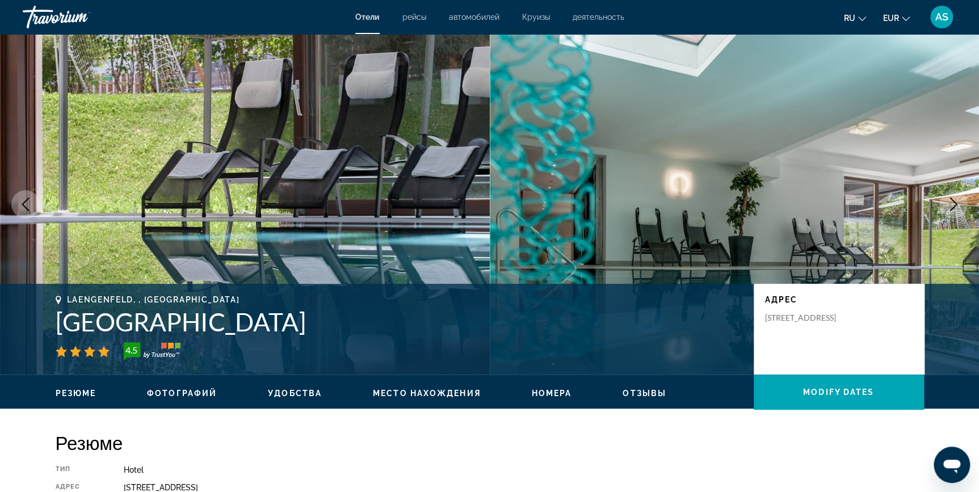
click at [954, 199] on icon "Next image" at bounding box center [954, 205] width 14 height 14
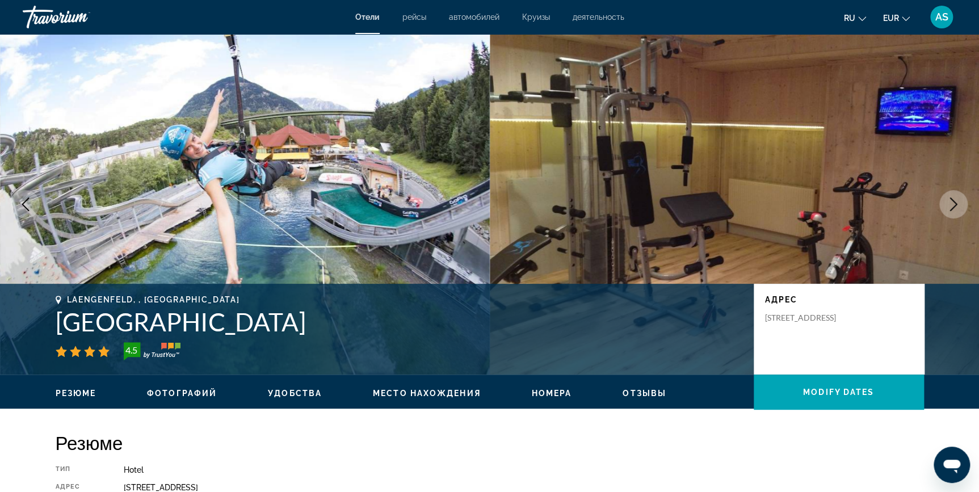
click at [954, 199] on icon "Next image" at bounding box center [954, 205] width 14 height 14
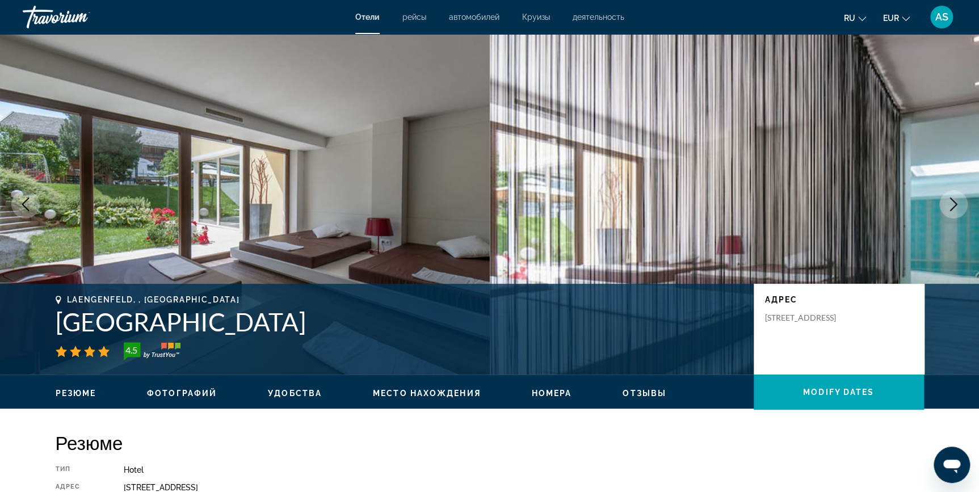
click at [954, 199] on icon "Next image" at bounding box center [954, 205] width 14 height 14
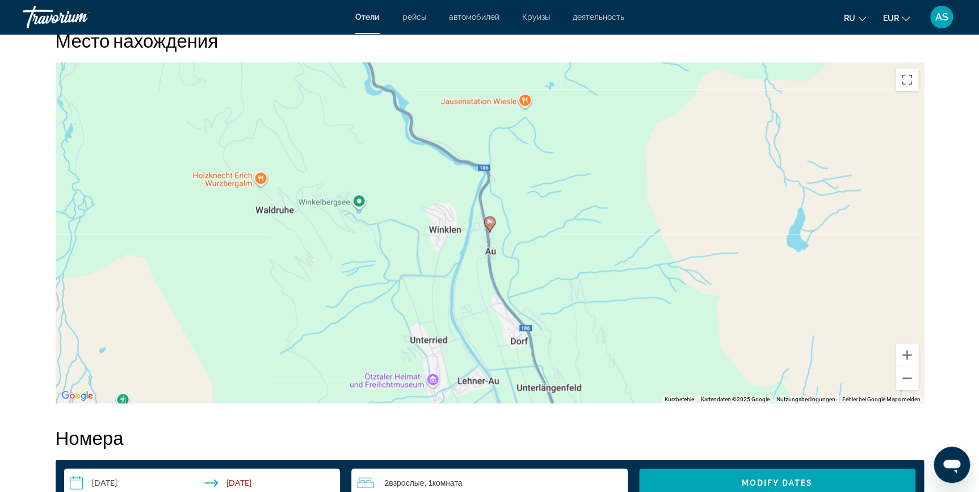
scroll to position [1080, 0]
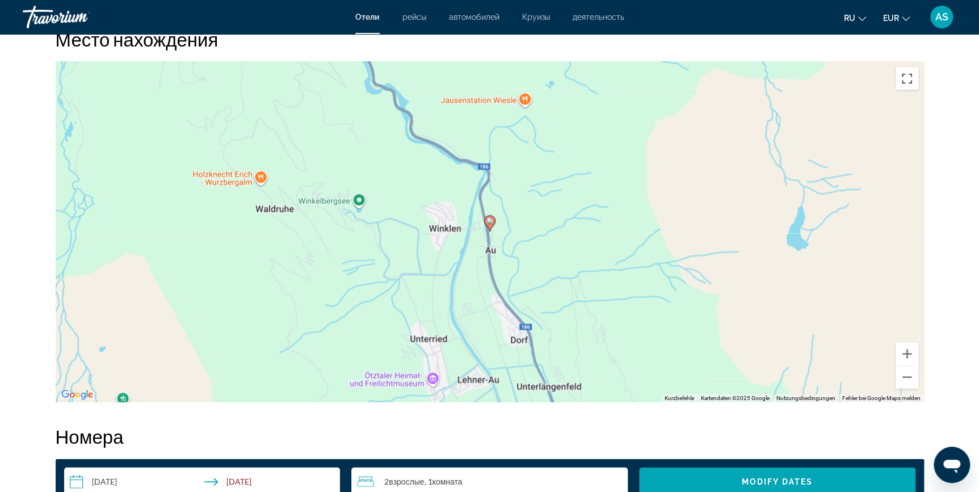
click at [906, 83] on button "Vollbildansicht ein/aus" at bounding box center [907, 79] width 23 height 23
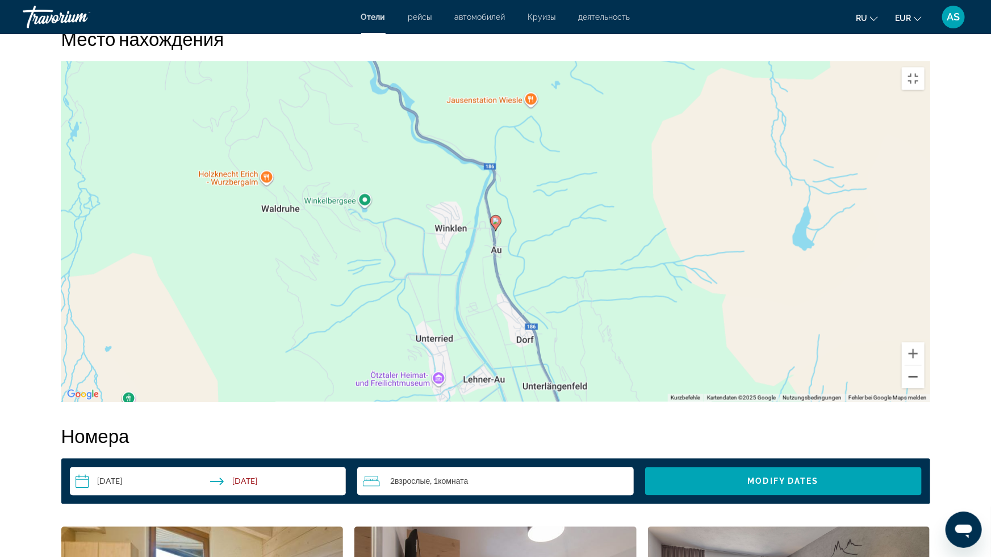
click at [924, 389] on button "Verkleinern" at bounding box center [912, 377] width 23 height 23
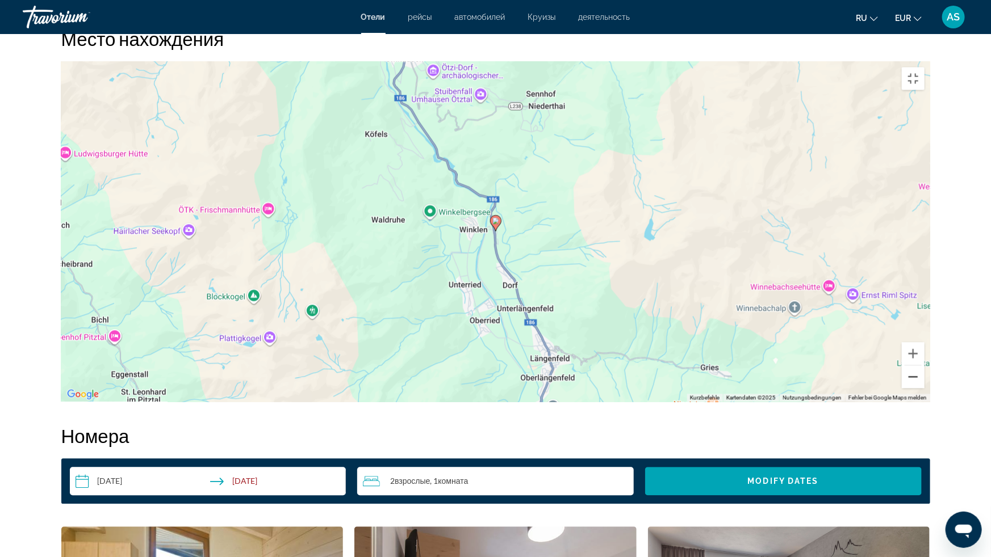
click at [924, 389] on button "Verkleinern" at bounding box center [912, 377] width 23 height 23
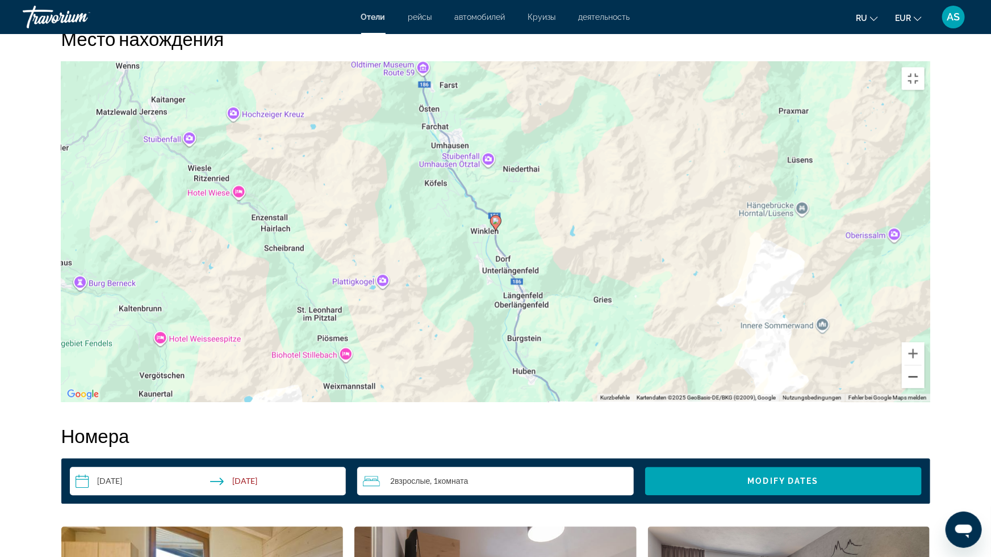
click at [924, 389] on button "Verkleinern" at bounding box center [912, 377] width 23 height 23
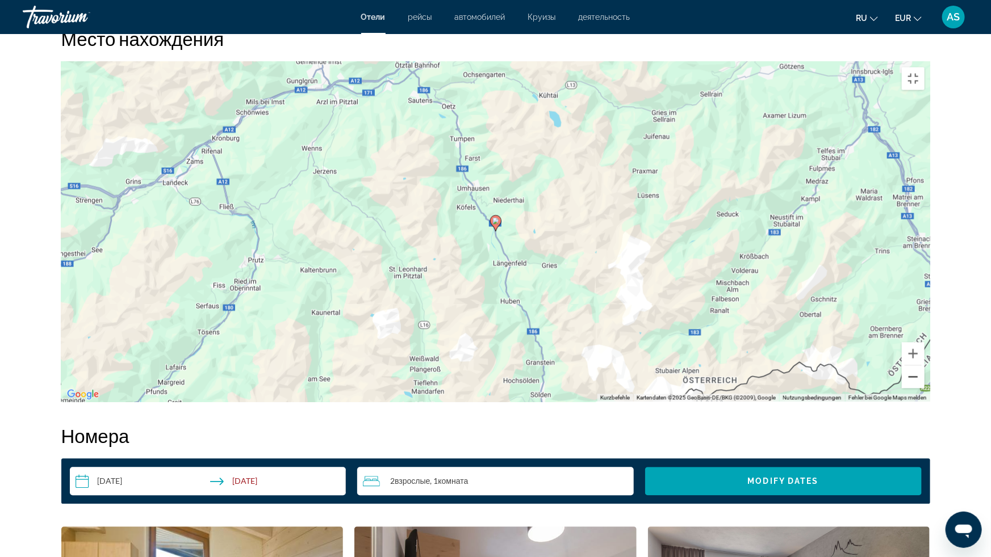
click at [924, 389] on button "Verkleinern" at bounding box center [912, 377] width 23 height 23
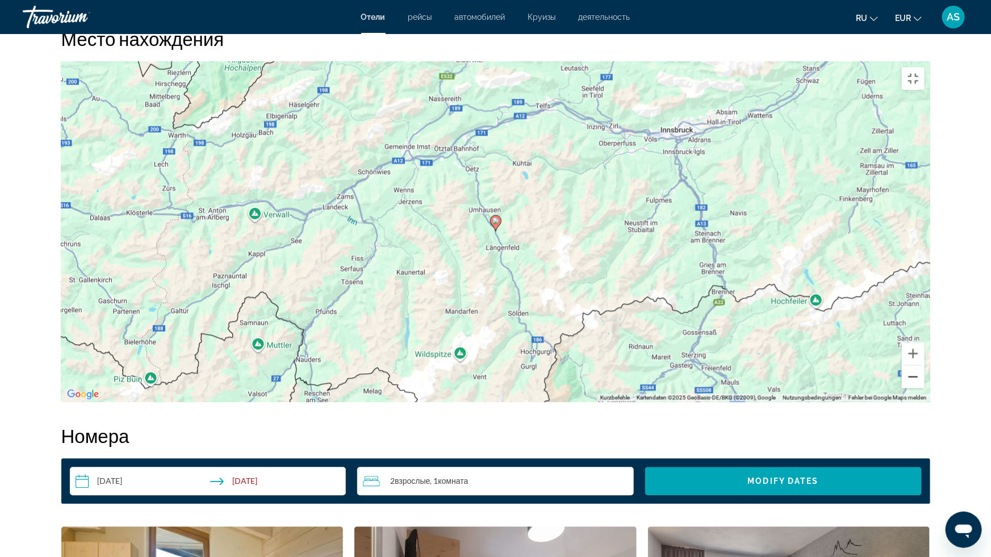
click at [924, 389] on button "Verkleinern" at bounding box center [912, 377] width 23 height 23
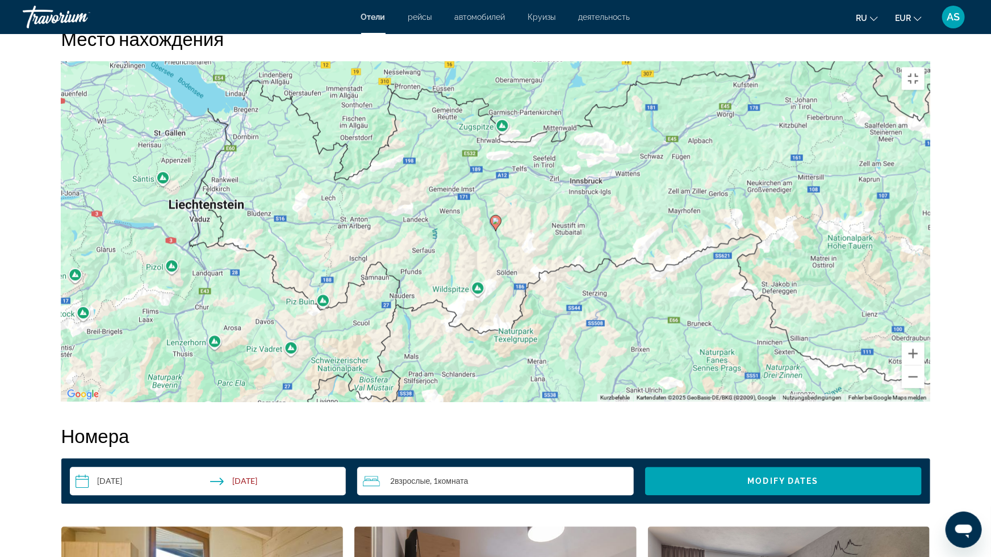
click at [469, 62] on div "Um den Modus zum Ziehen mit der Tastatur zu aktivieren, drückst du Alt + Eingab…" at bounding box center [495, 232] width 868 height 341
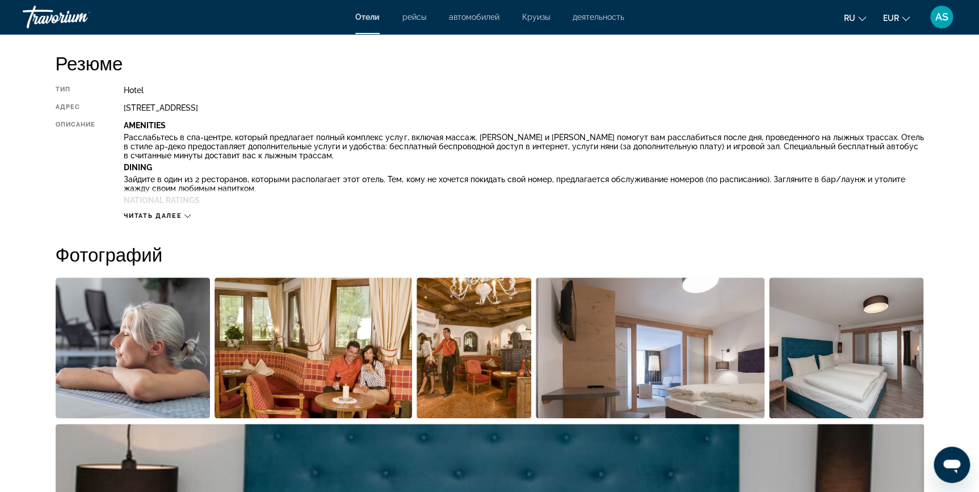
scroll to position [364, 0]
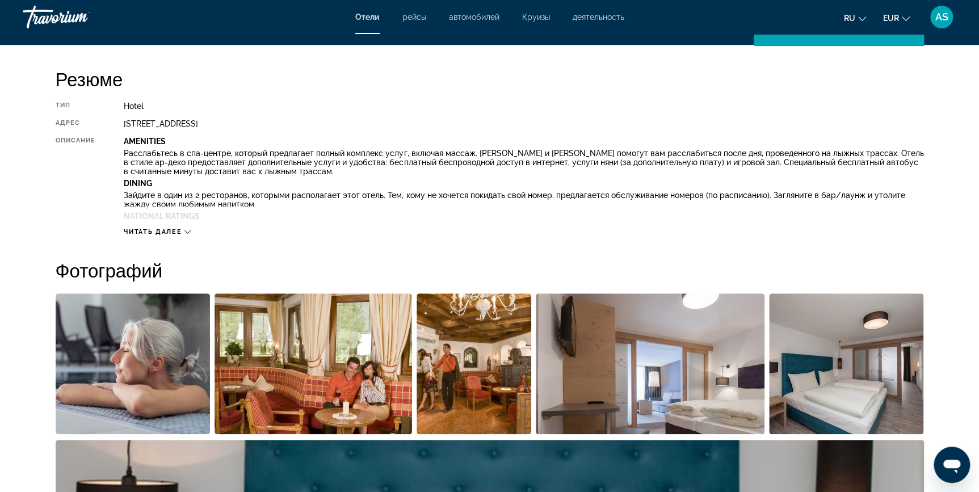
click at [184, 230] on icon "Main content" at bounding box center [187, 232] width 6 height 6
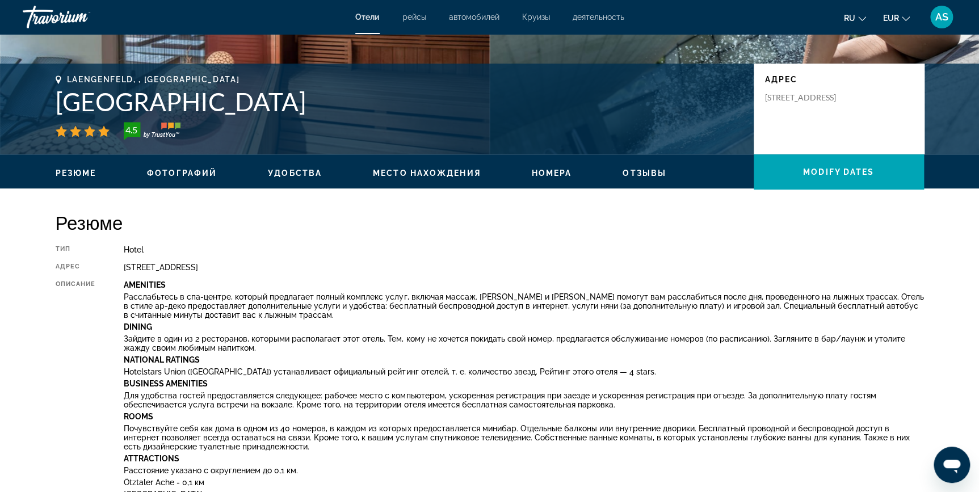
scroll to position [220, 0]
